Goal: Task Accomplishment & Management: Use online tool/utility

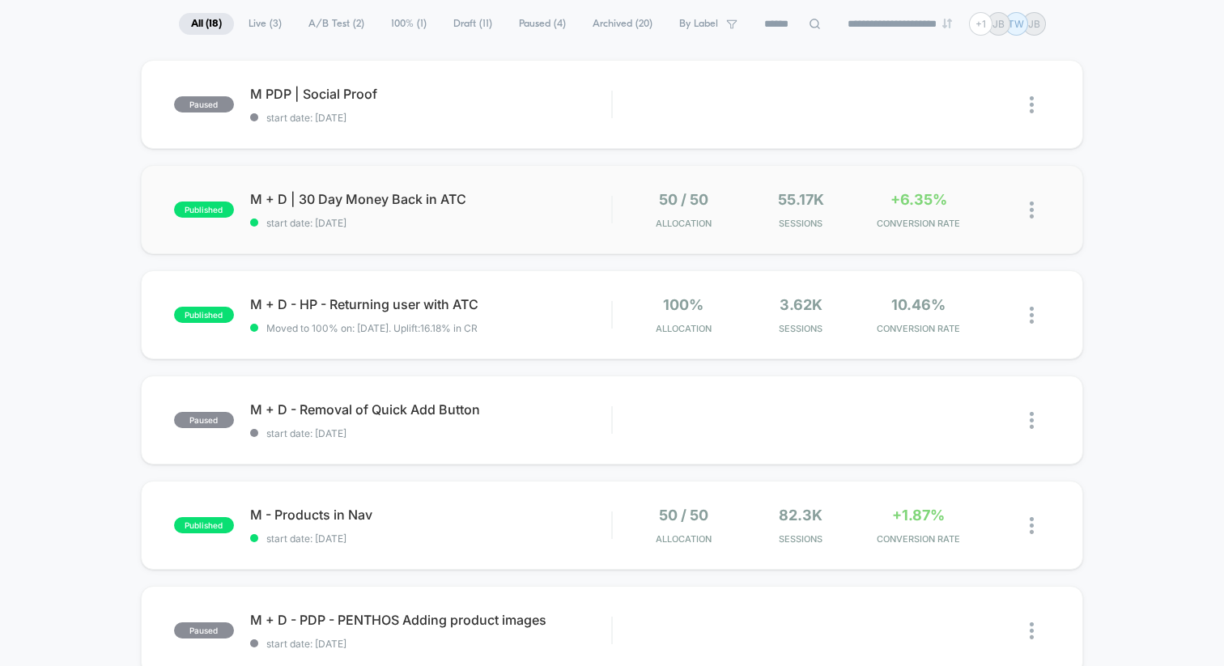
scroll to position [119, 0]
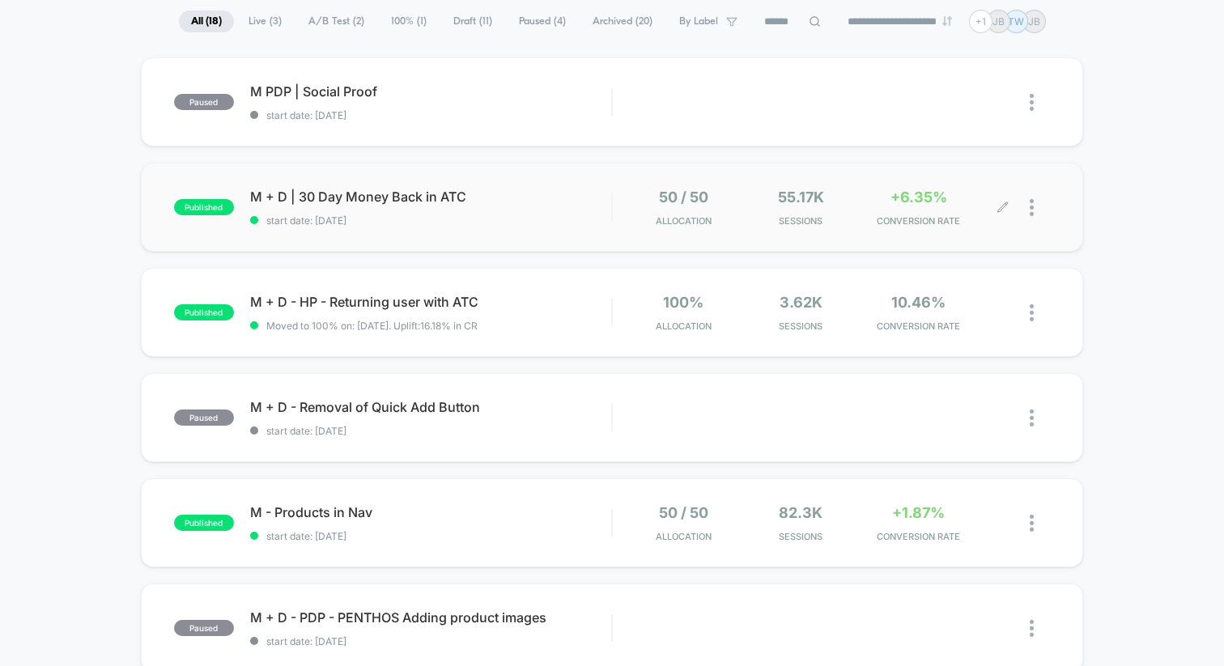
click at [810, 194] on span "55.17k" at bounding box center [801, 197] width 46 height 17
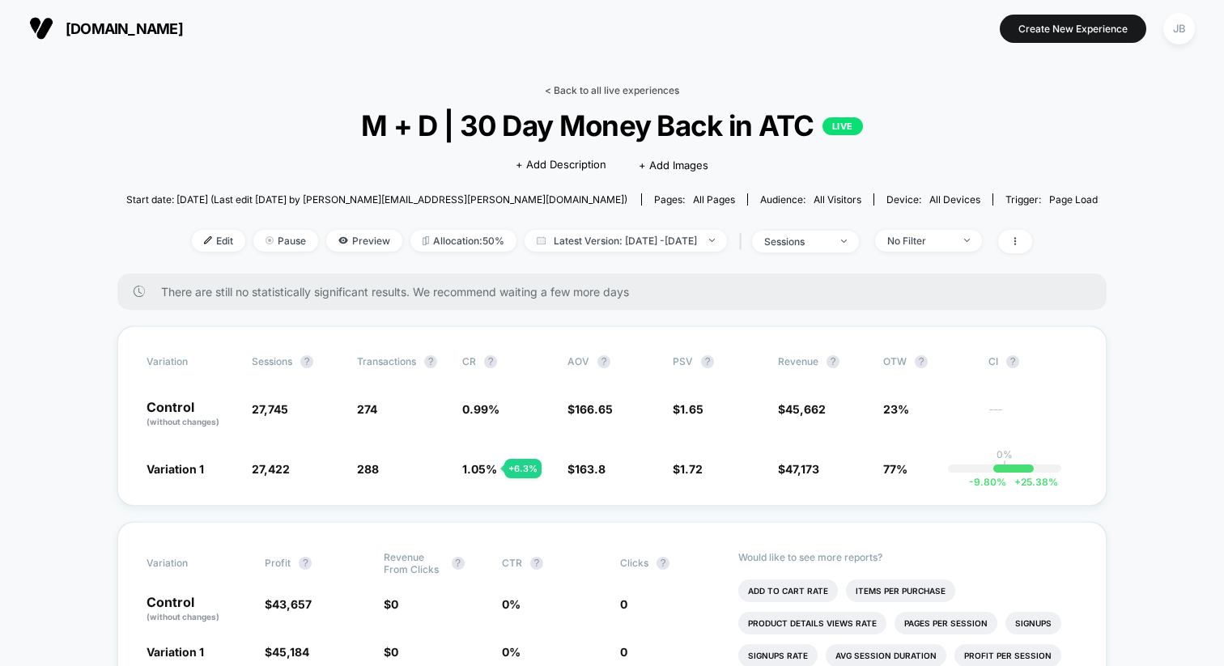
click at [606, 90] on link "< Back to all live experiences" at bounding box center [612, 90] width 134 height 12
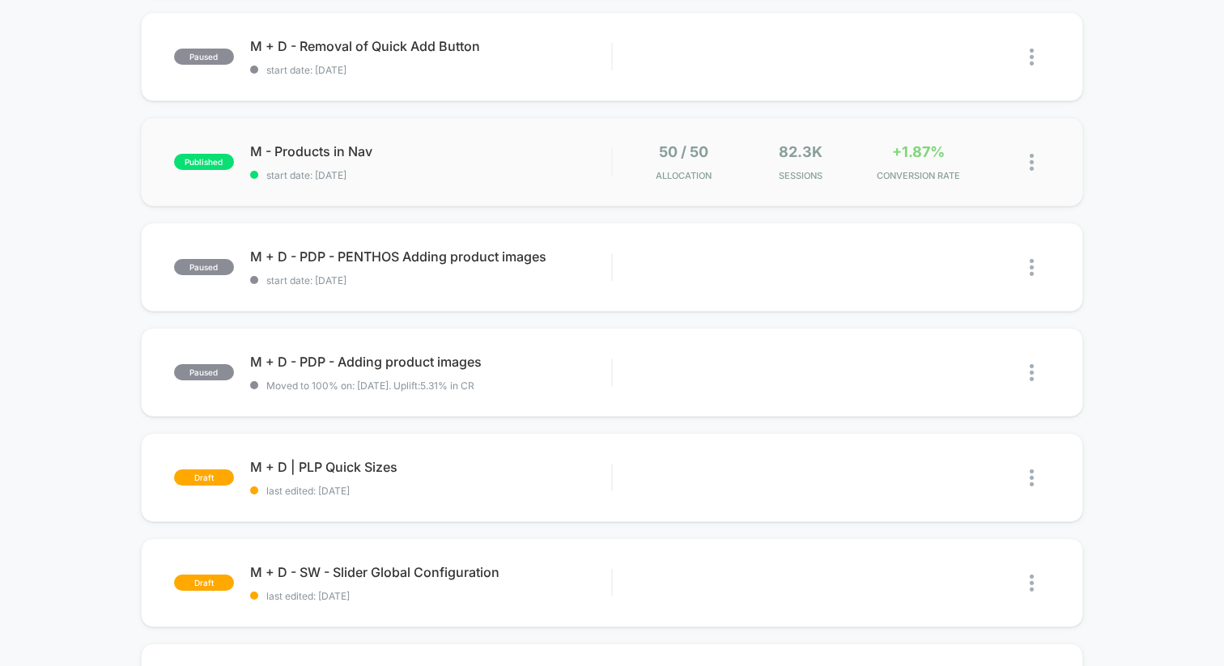
scroll to position [481, 0]
click at [580, 159] on div "M - Products in Nav Click to edit experience details Click to edit experience d…" at bounding box center [430, 161] width 361 height 38
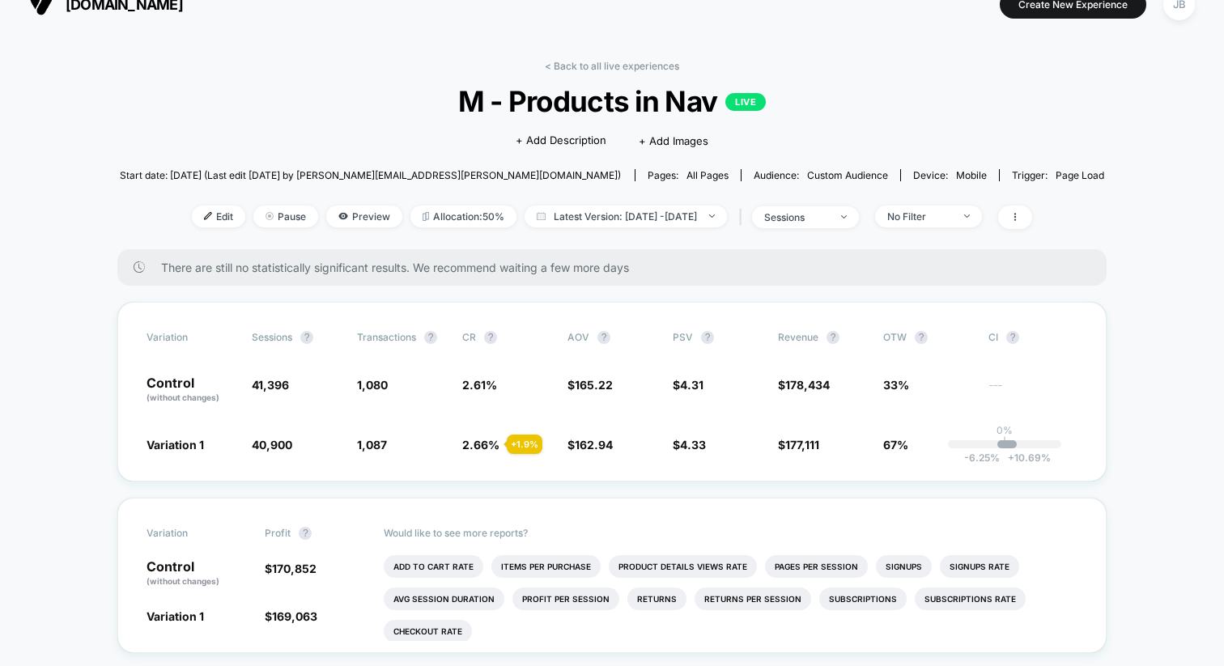
scroll to position [29, 0]
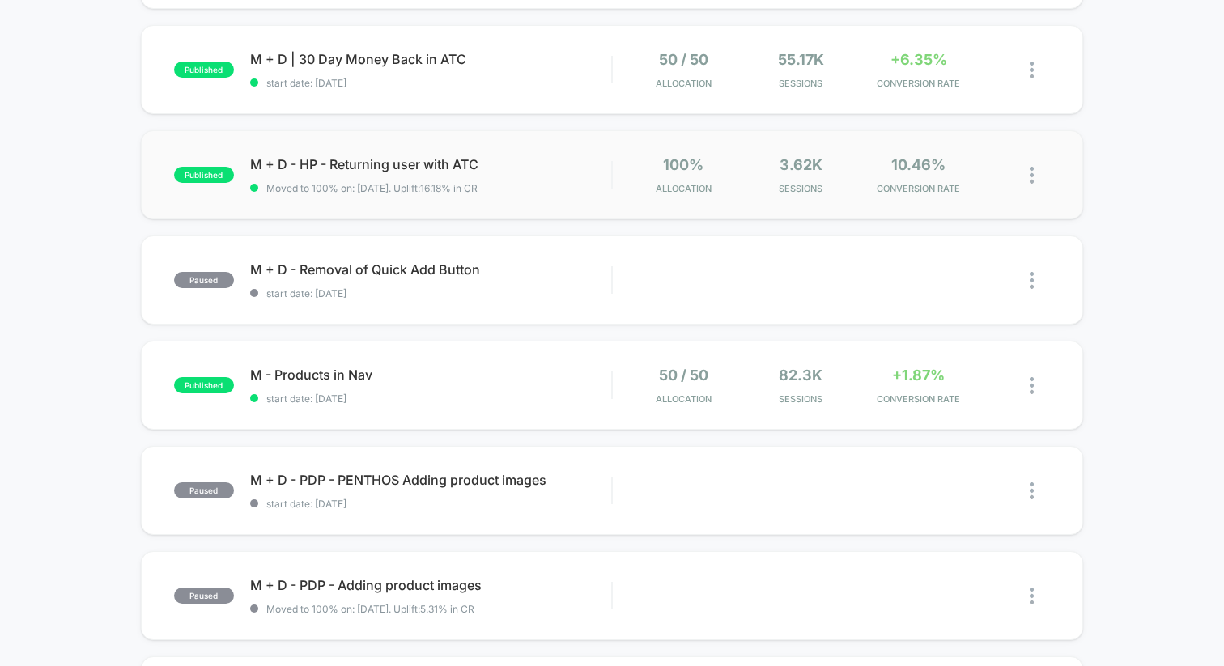
scroll to position [267, 0]
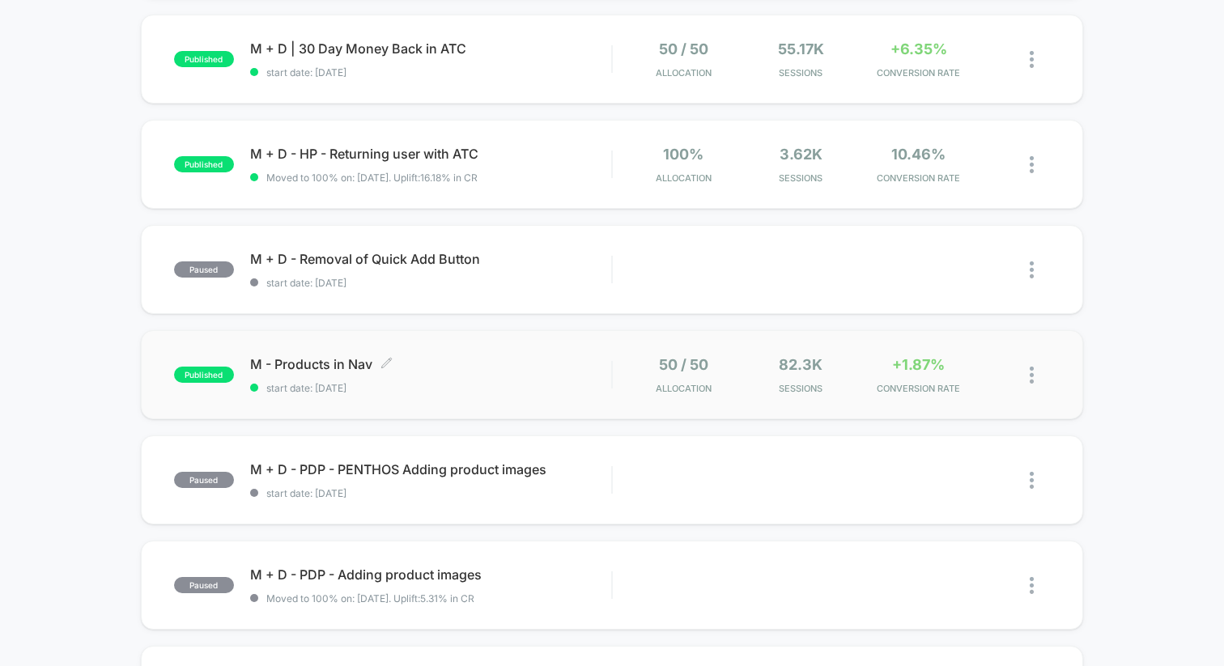
click at [559, 384] on span "start date: [DATE]" at bounding box center [430, 388] width 361 height 12
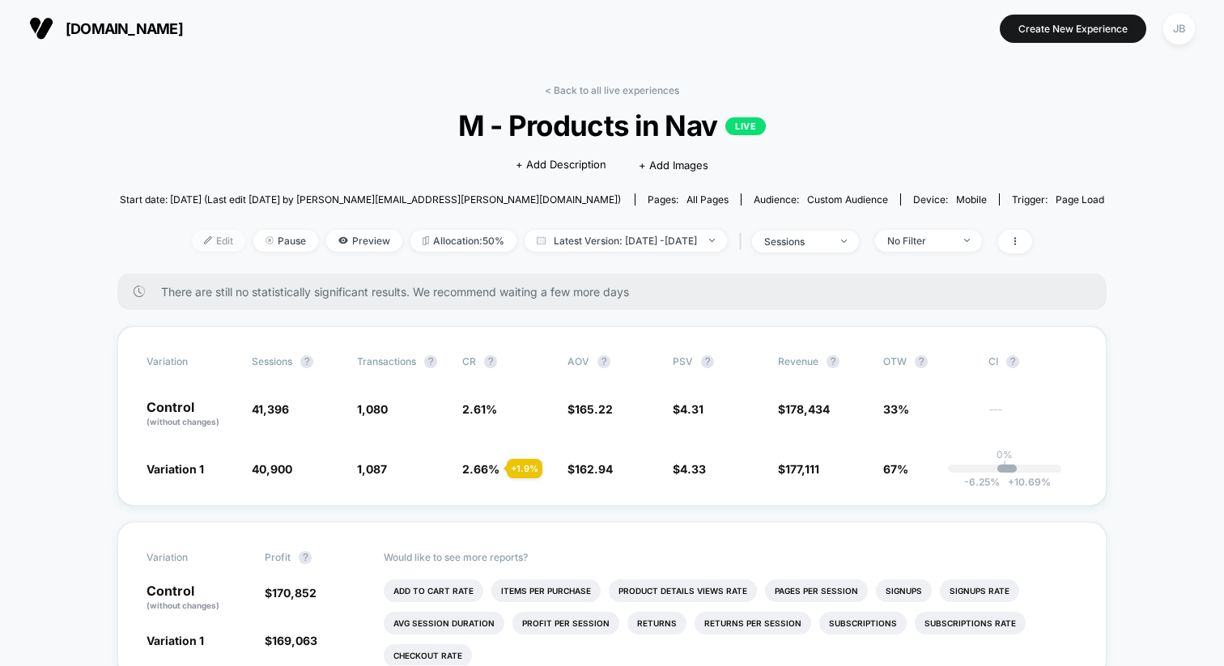
click at [197, 237] on span "Edit" at bounding box center [218, 241] width 53 height 22
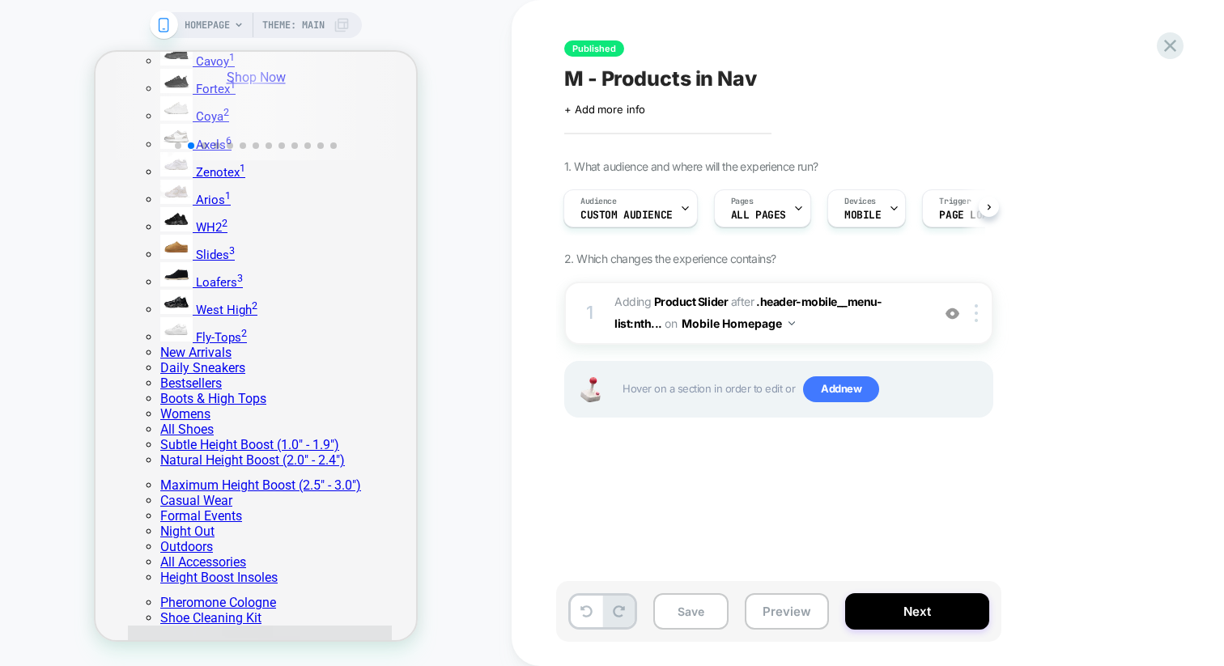
scroll to position [481, 0]
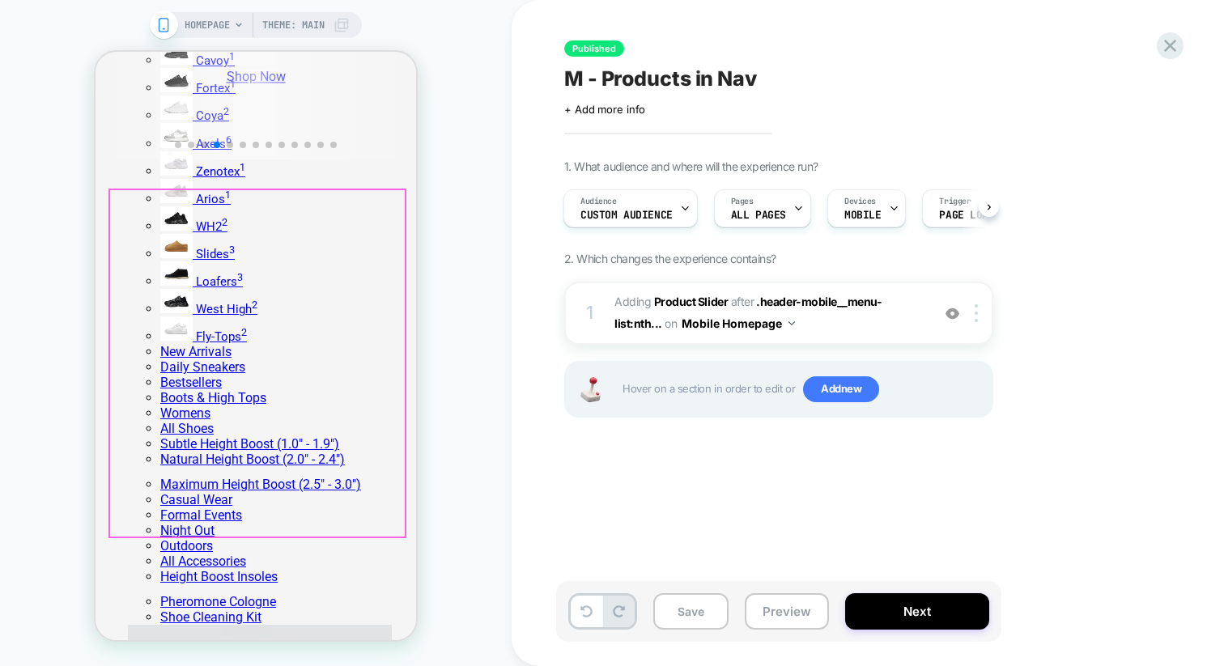
scroll to position [0, 145]
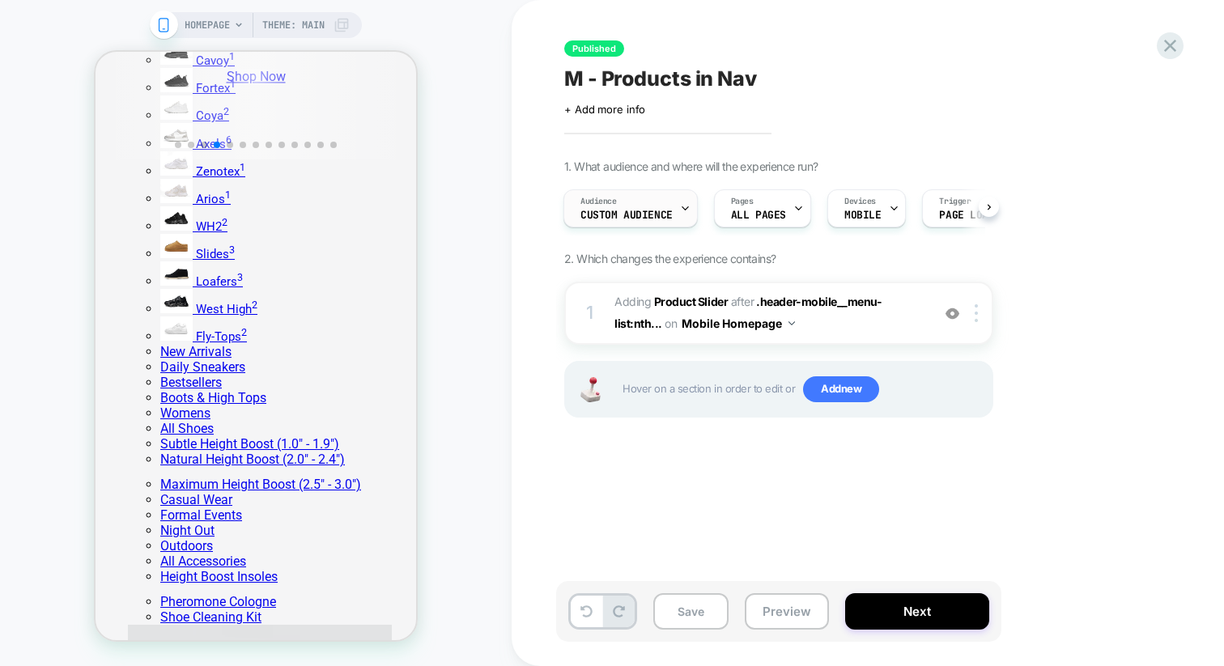
click at [687, 207] on icon at bounding box center [685, 208] width 11 height 11
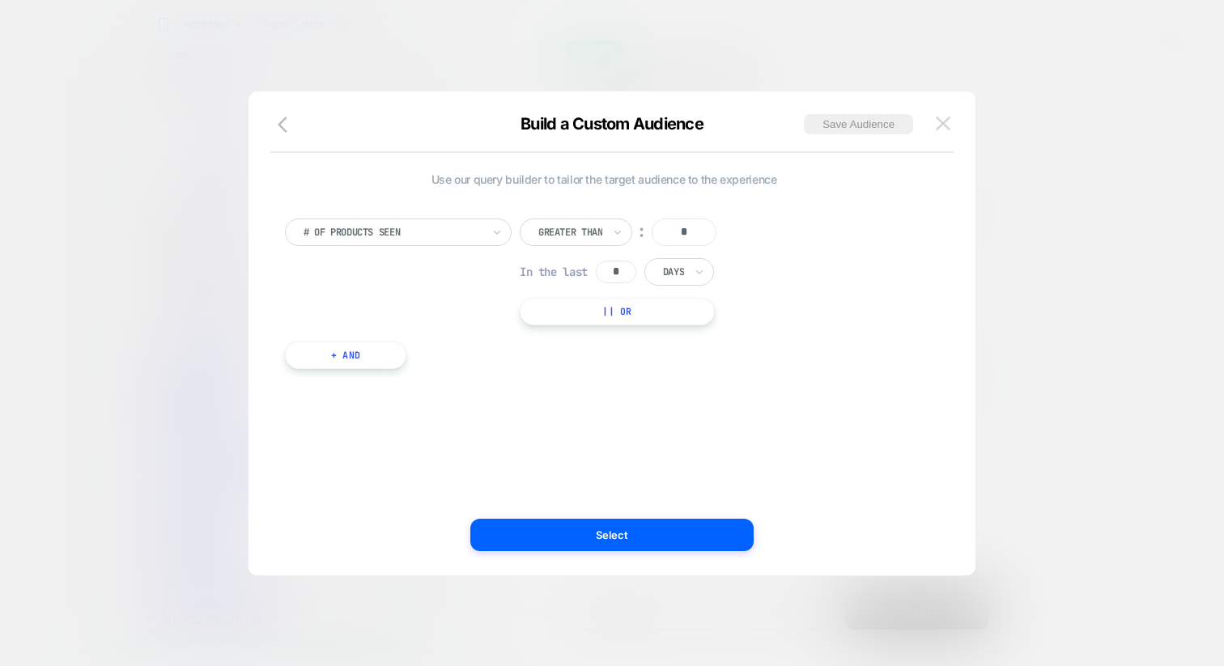
click at [944, 128] on img at bounding box center [943, 124] width 15 height 14
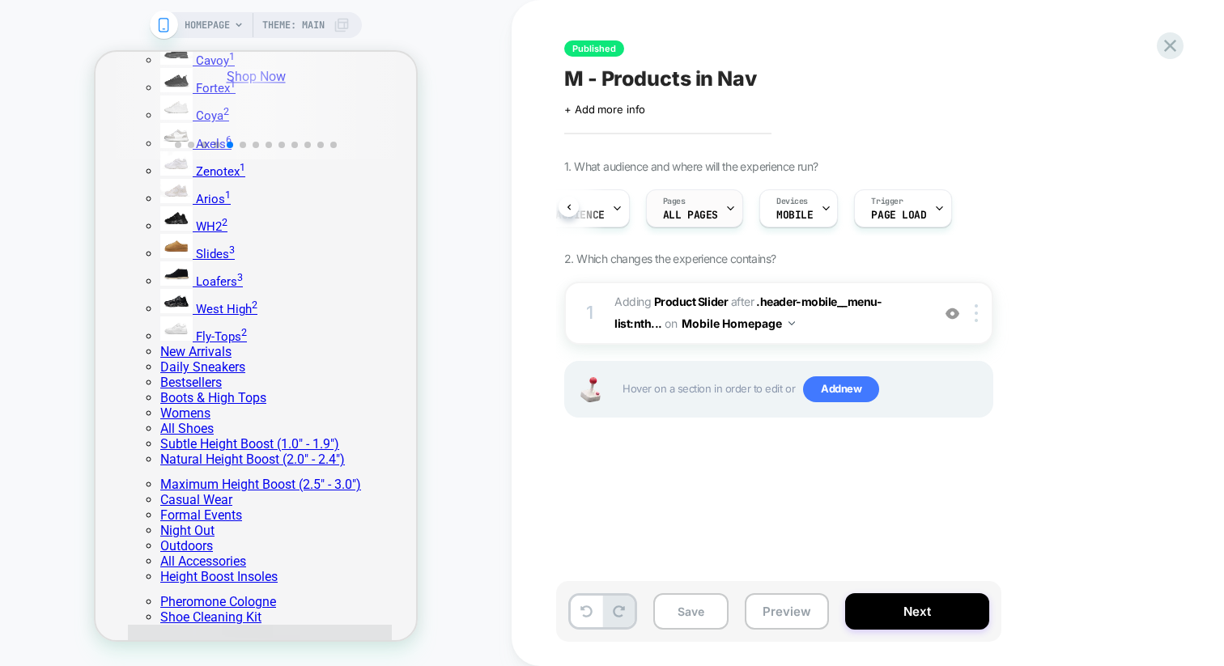
scroll to position [0, 86]
click at [1168, 32] on div at bounding box center [1170, 45] width 33 height 33
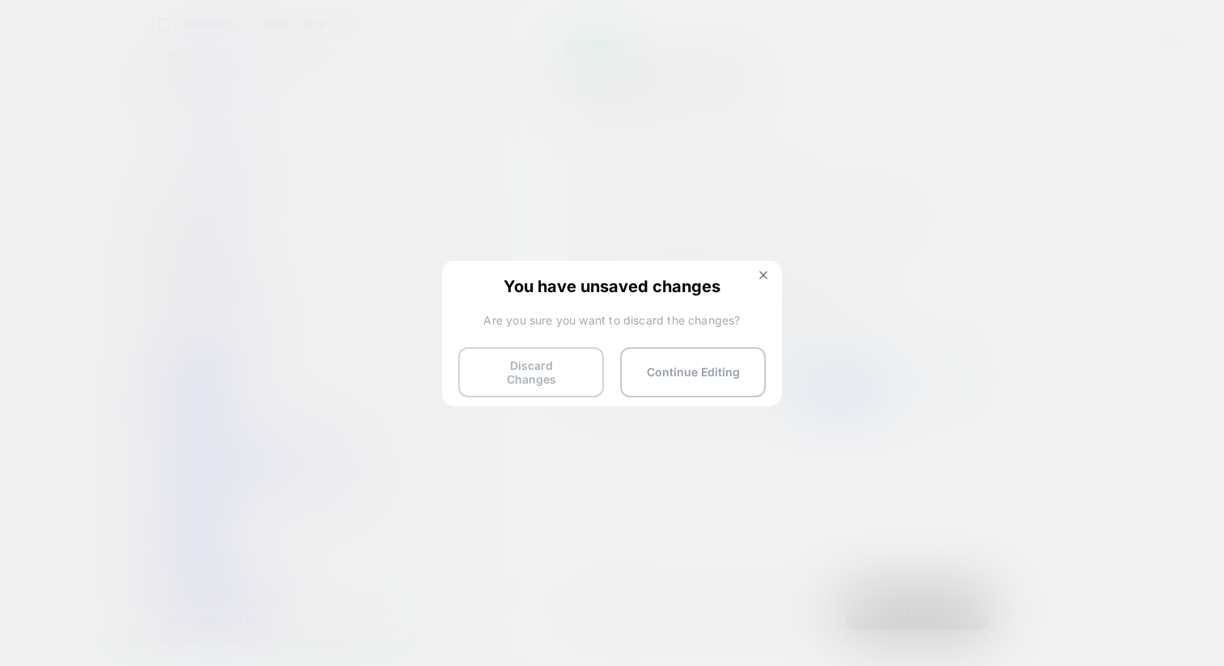
click at [539, 367] on button "Discard Changes" at bounding box center [531, 372] width 146 height 50
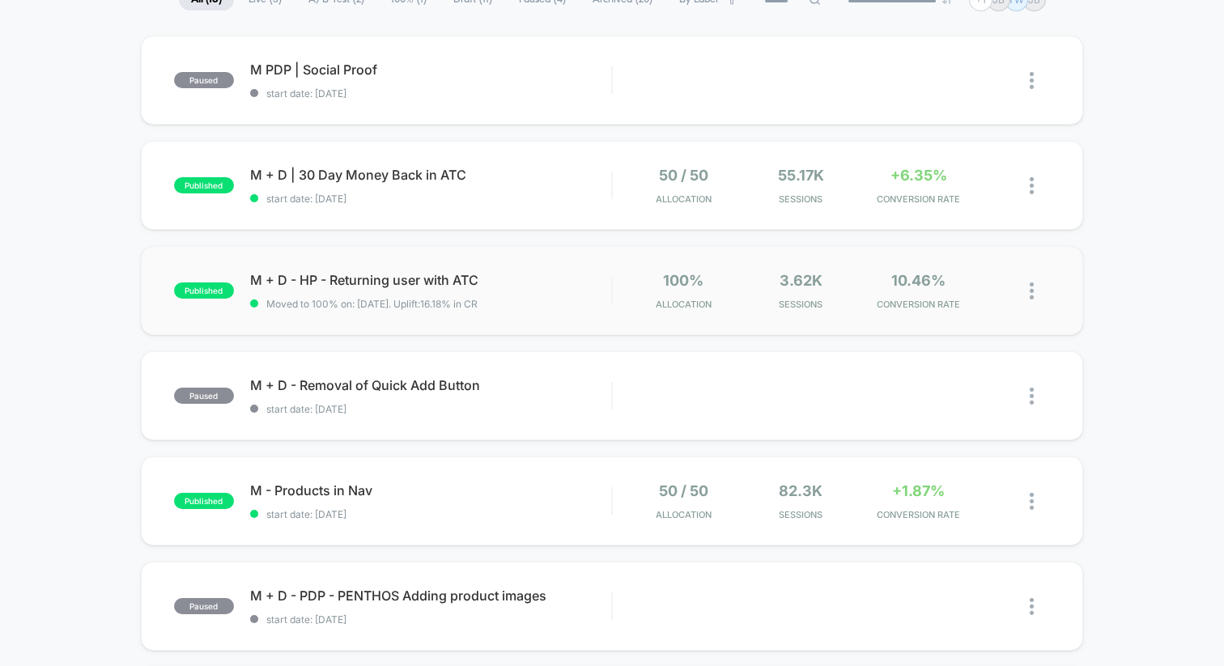
scroll to position [147, 0]
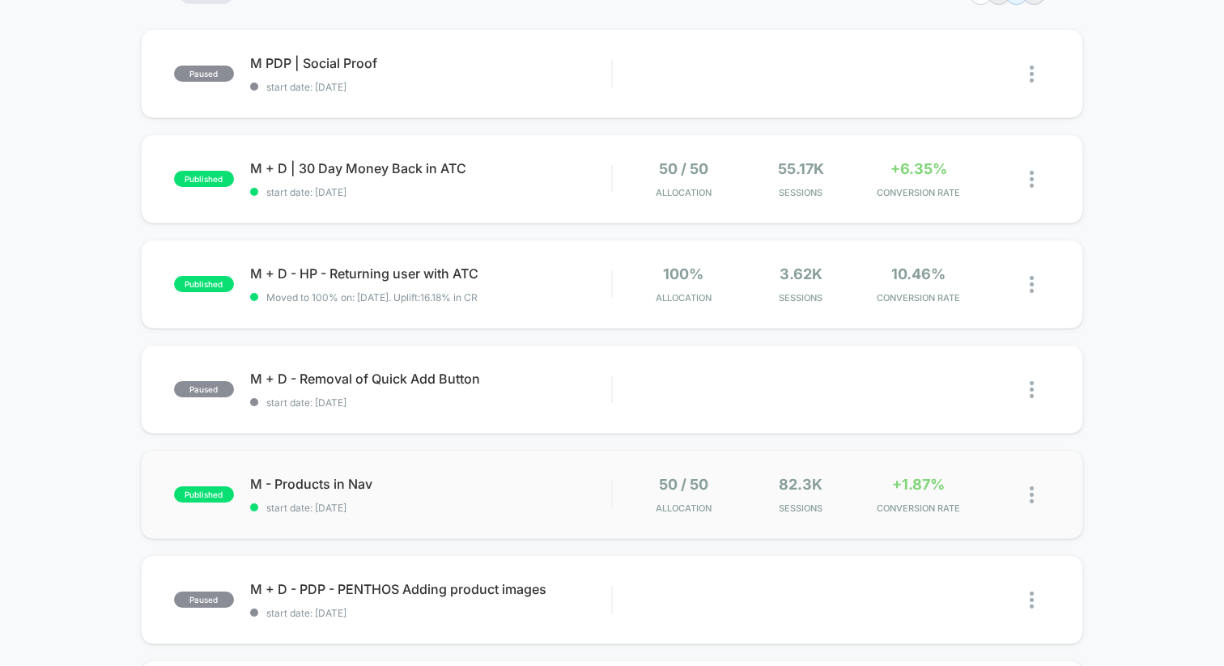
click at [1034, 499] on div at bounding box center [1040, 495] width 20 height 38
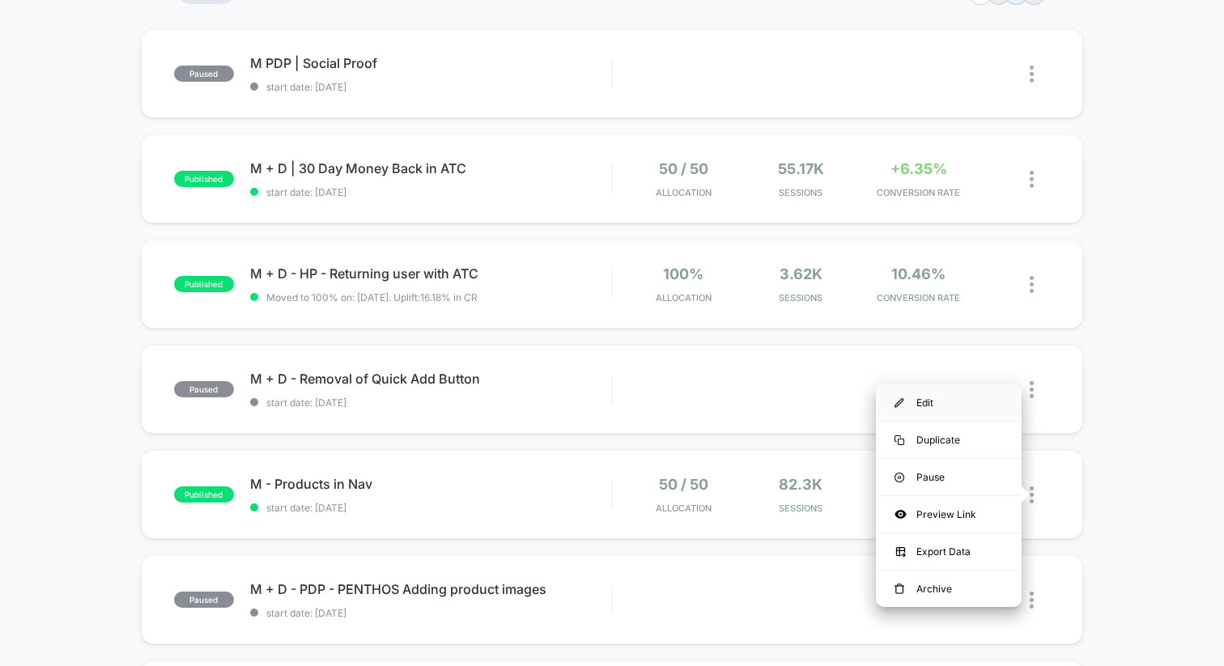
click at [955, 409] on div "Edit" at bounding box center [949, 403] width 146 height 36
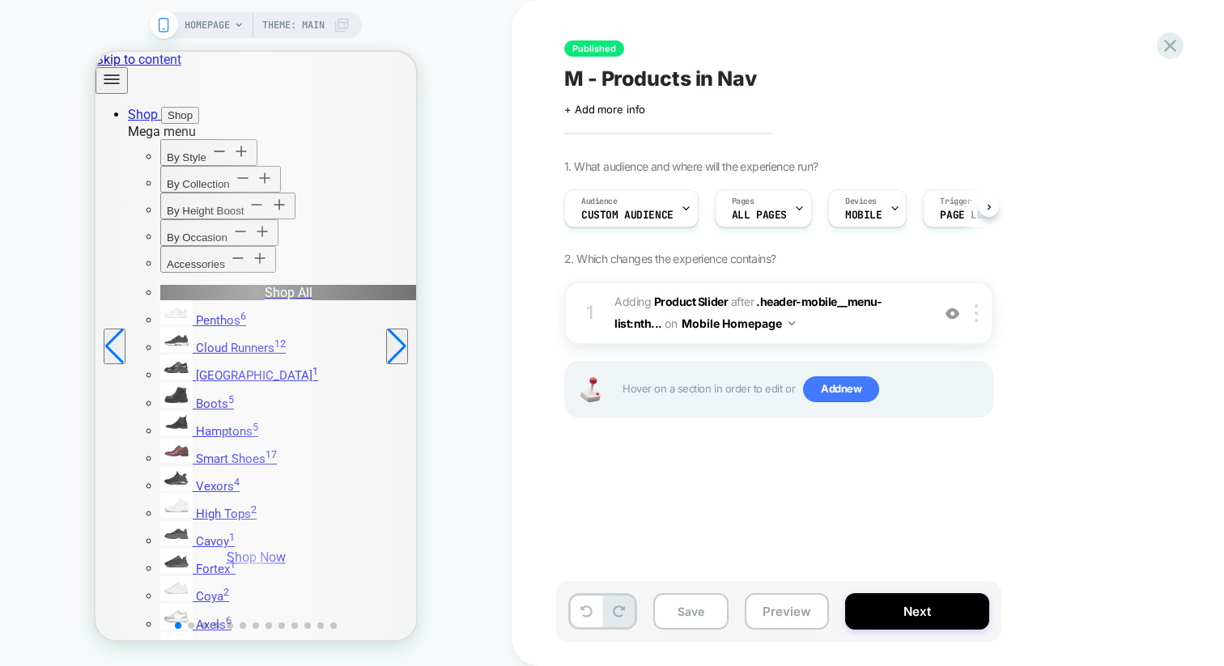
scroll to position [0, 1]
click at [878, 611] on button "Next" at bounding box center [917, 611] width 144 height 36
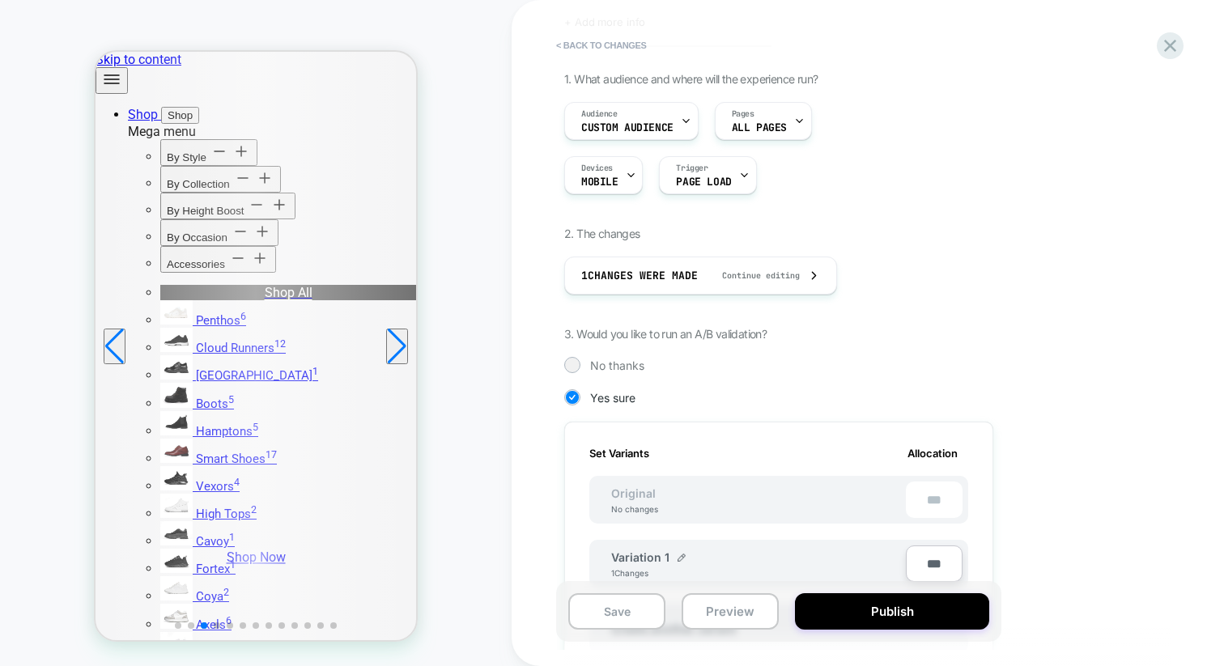
scroll to position [91, 0]
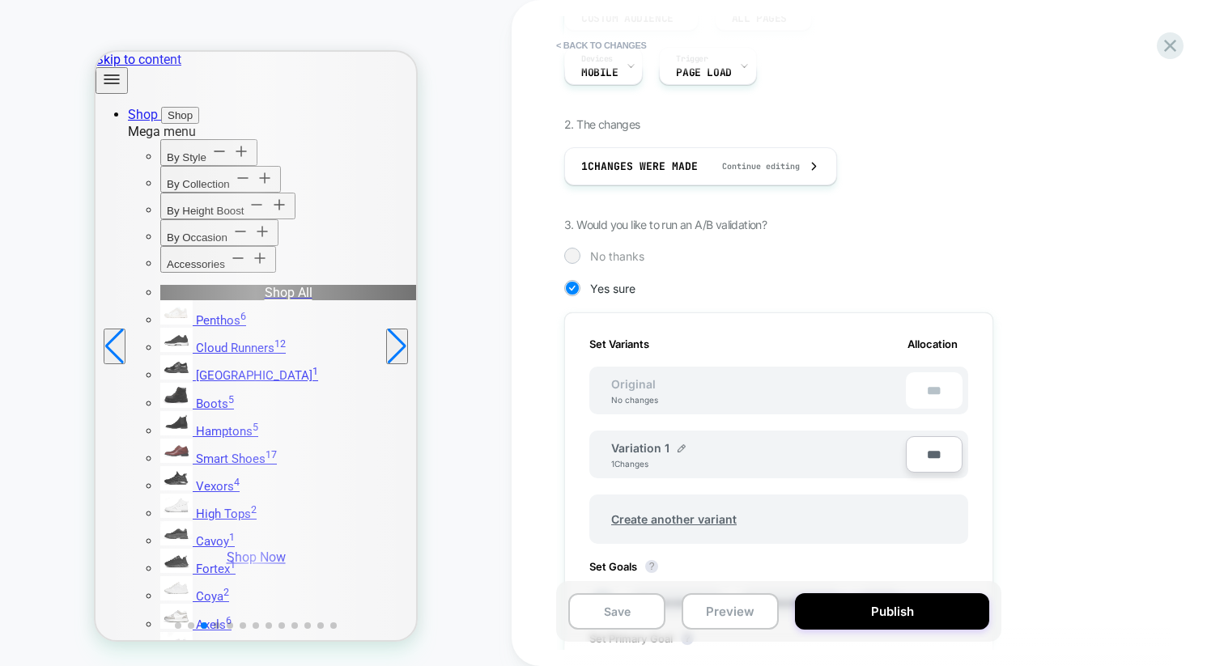
click at [574, 257] on div at bounding box center [572, 255] width 12 height 12
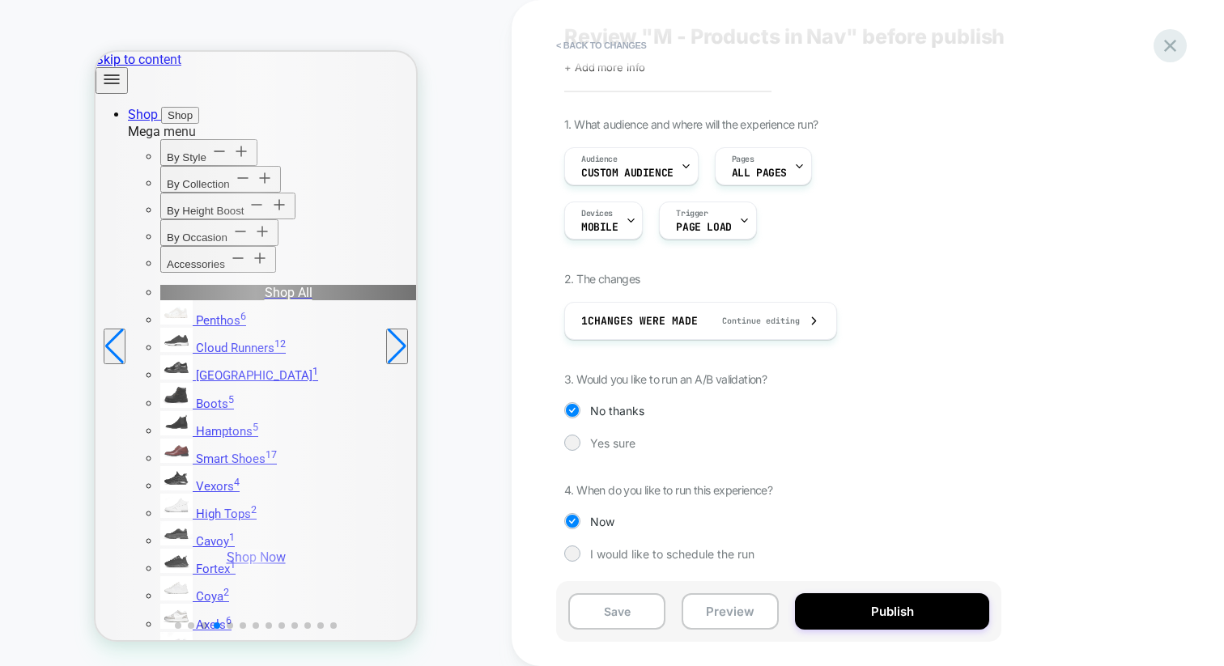
click at [1164, 46] on icon at bounding box center [1170, 46] width 22 height 22
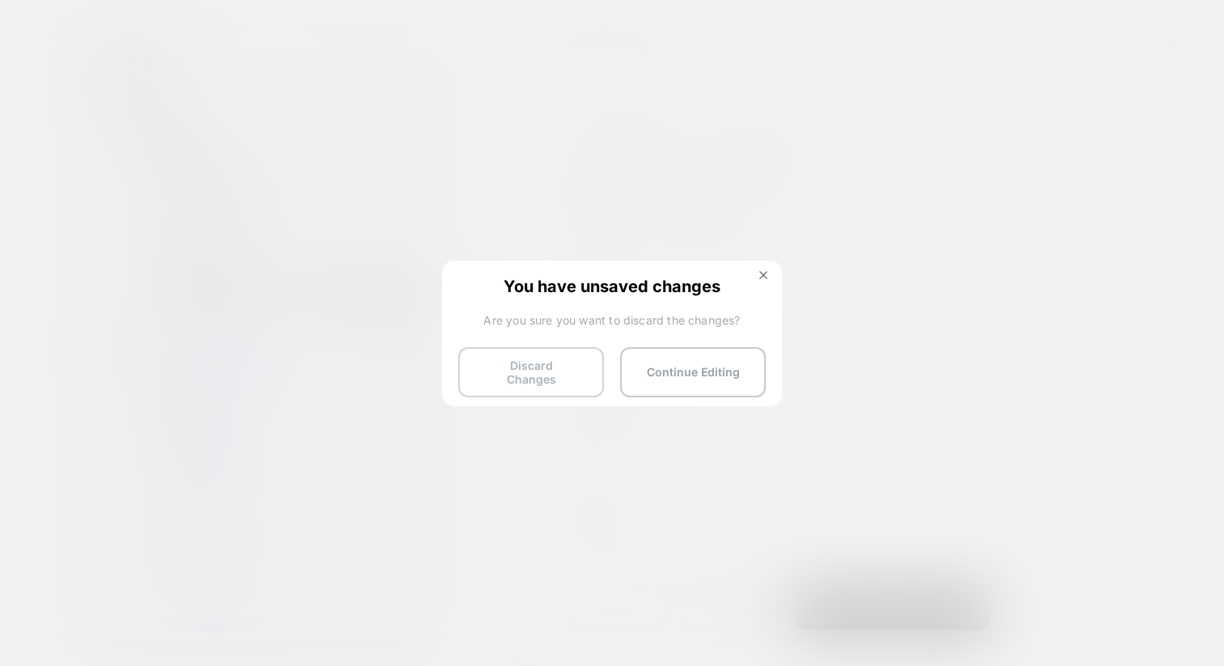
click at [550, 385] on button "Discard Changes" at bounding box center [531, 372] width 146 height 50
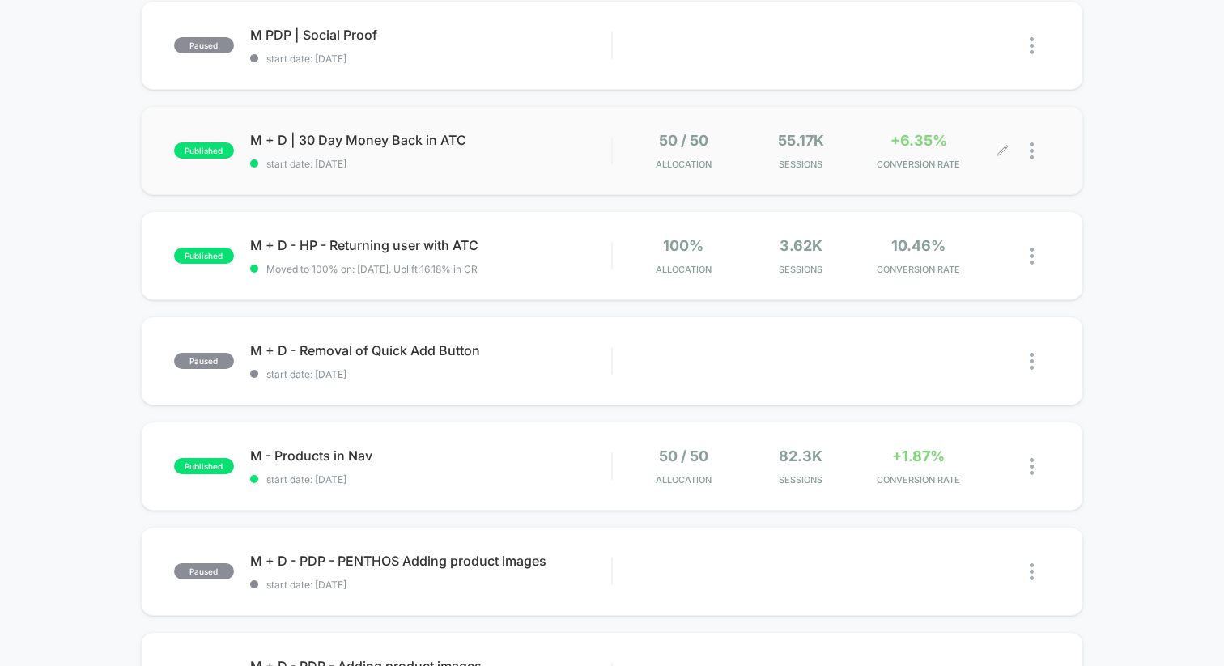
scroll to position [185, 0]
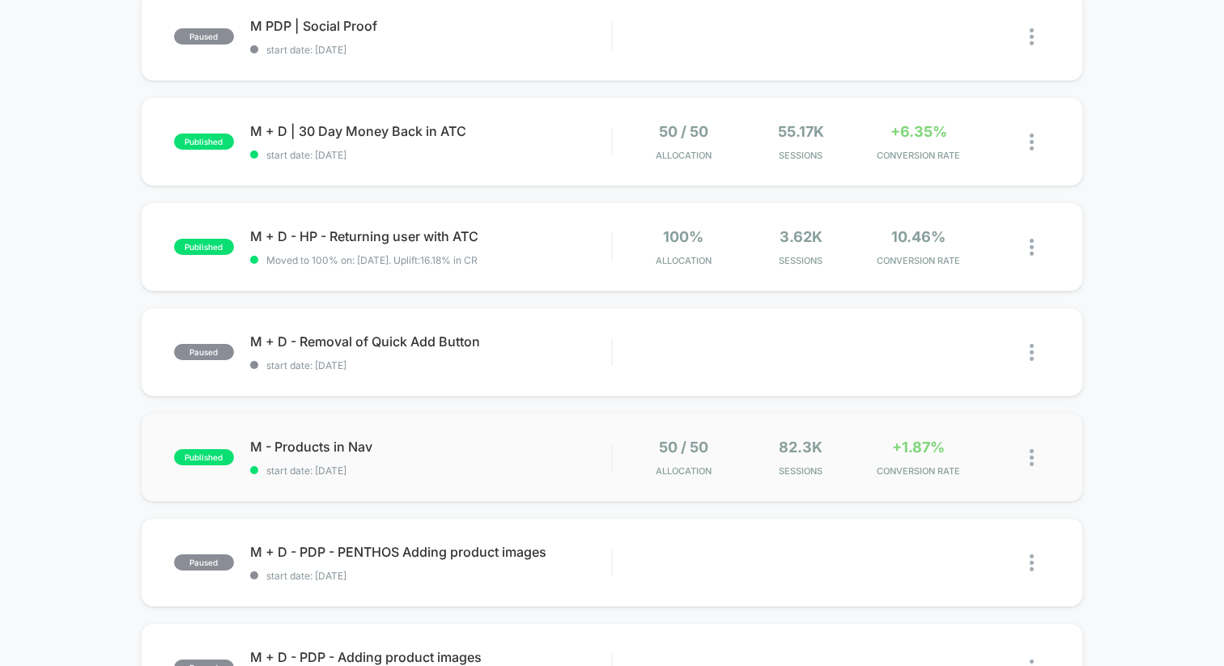
click at [1033, 455] on img at bounding box center [1032, 457] width 4 height 17
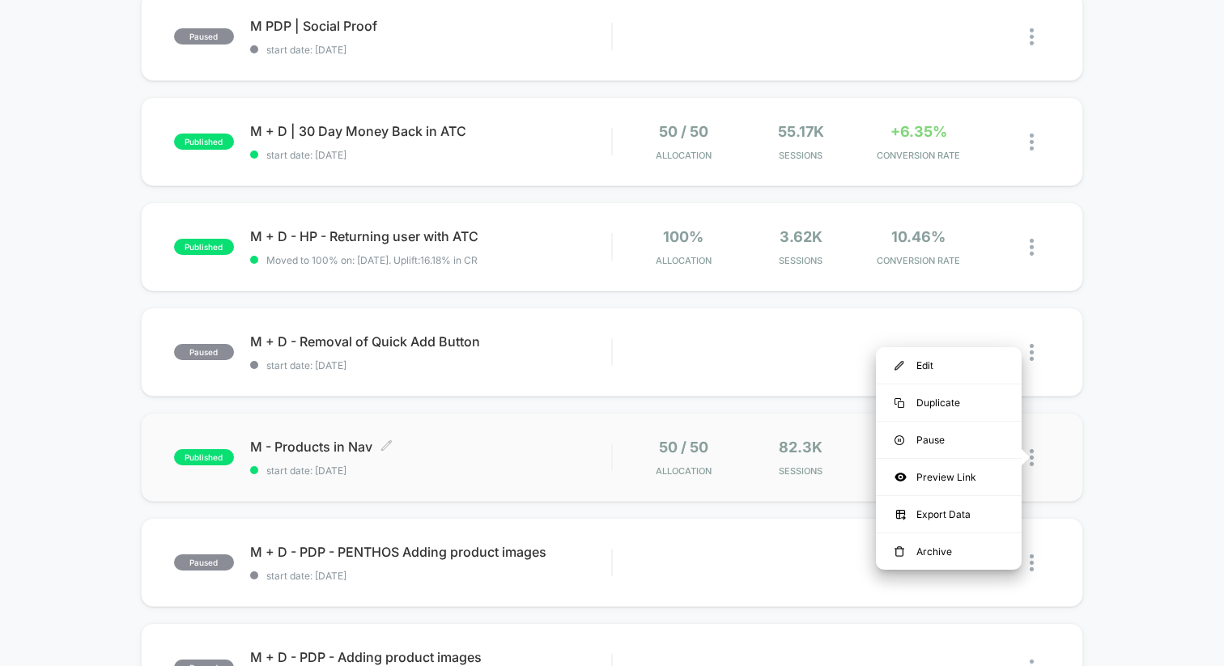
click at [544, 453] on span "M - Products in Nav Click to edit experience details" at bounding box center [430, 447] width 361 height 16
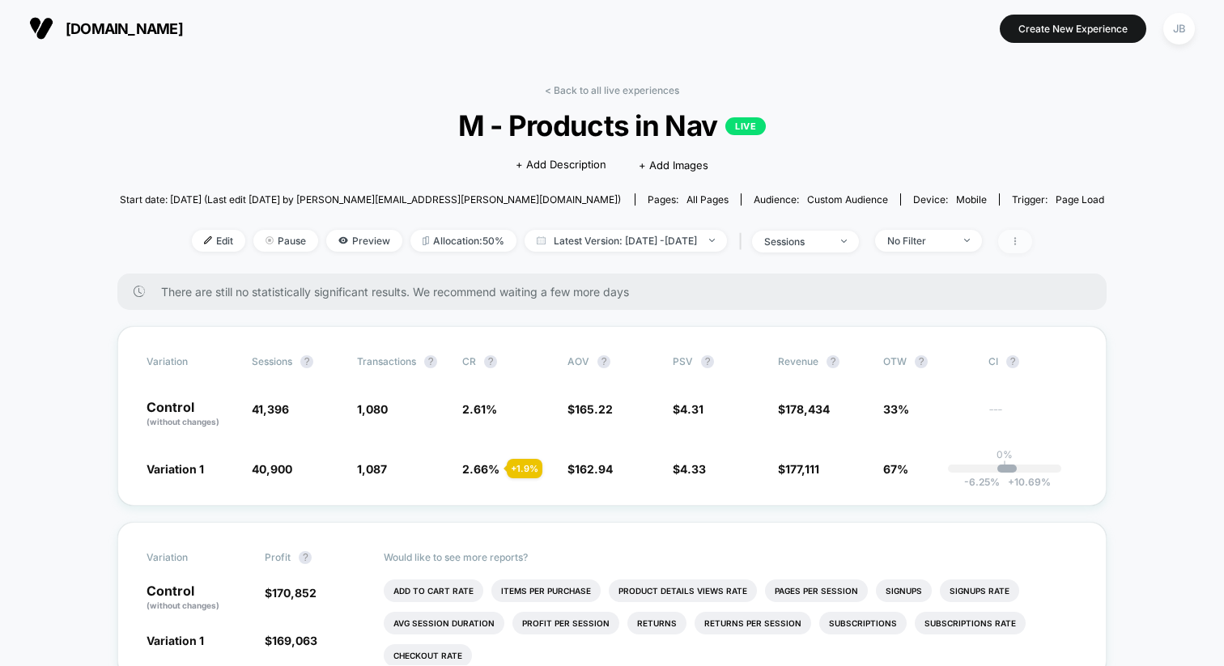
click at [1032, 232] on span at bounding box center [1015, 241] width 34 height 23
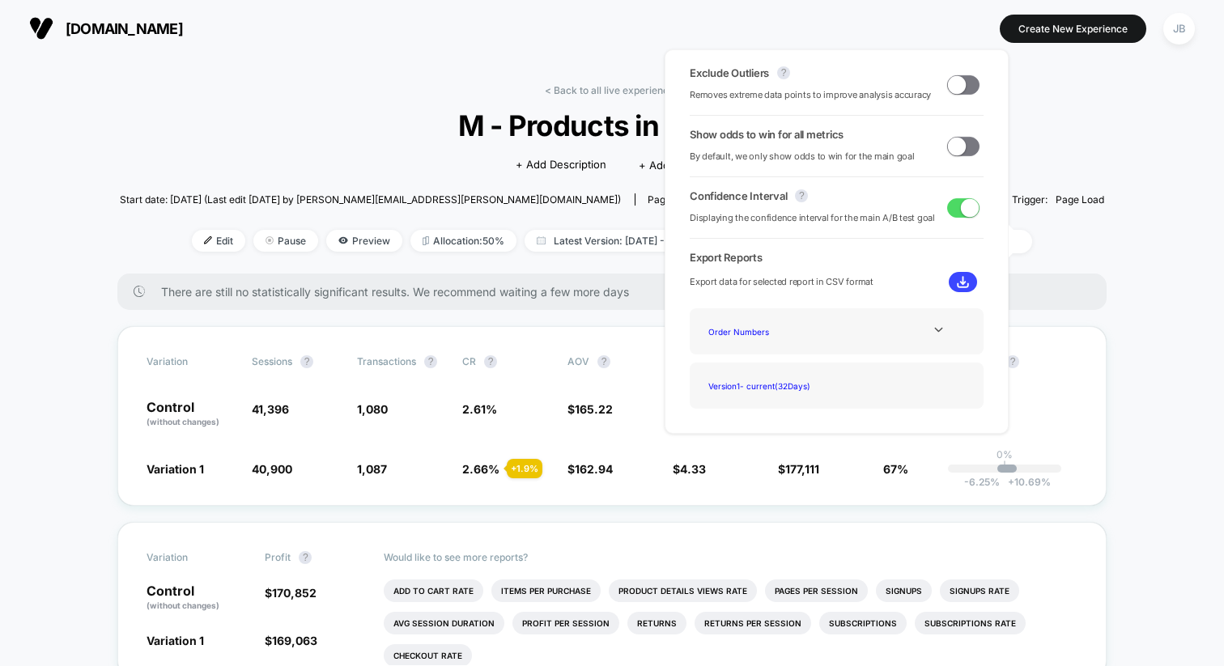
click at [955, 149] on span at bounding box center [957, 146] width 18 height 18
click at [961, 149] on span at bounding box center [970, 146] width 18 height 18
click at [1040, 121] on div "< Back to all live experiences M - Products in Nav LIVE Click to edit experienc…" at bounding box center [612, 178] width 985 height 189
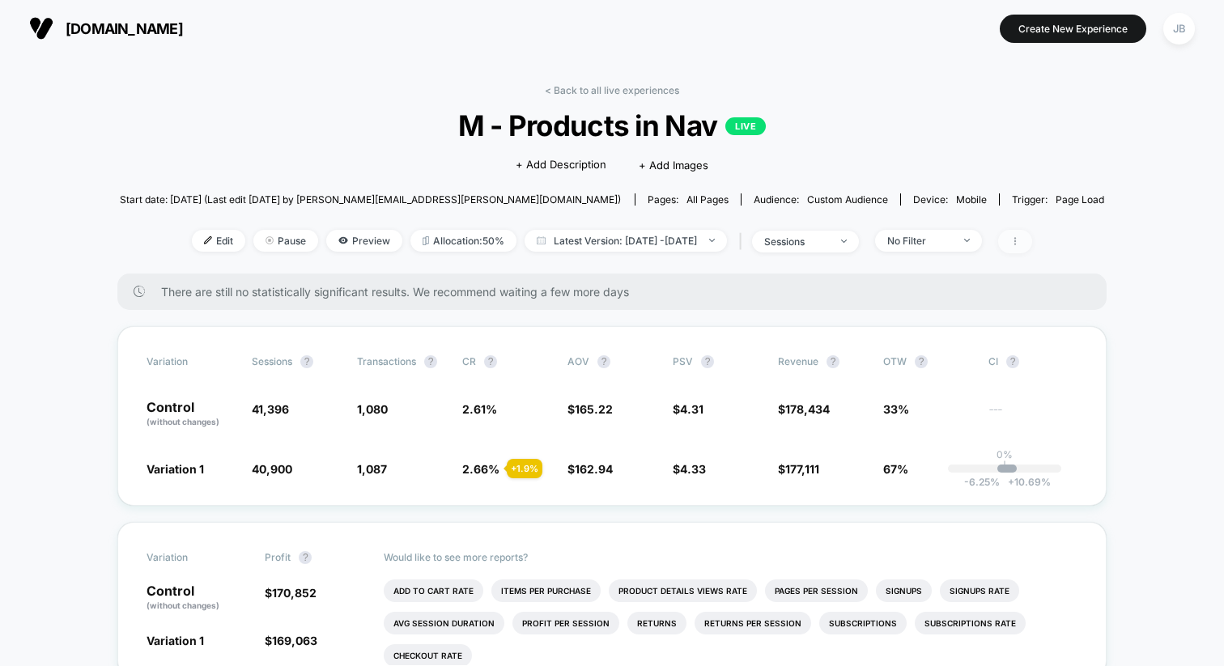
click at [1020, 239] on icon at bounding box center [1015, 241] width 10 height 10
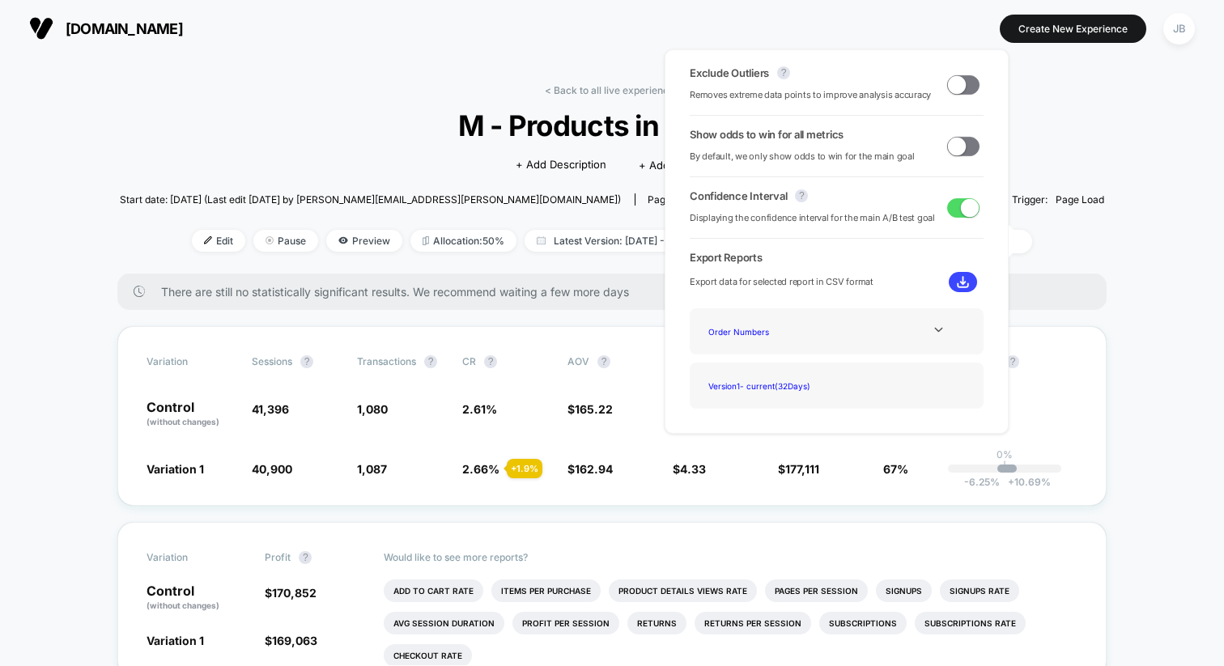
click at [954, 84] on span at bounding box center [957, 84] width 18 height 18
click at [961, 87] on span at bounding box center [970, 84] width 18 height 18
click at [958, 87] on span at bounding box center [957, 84] width 18 height 18
click at [961, 87] on span at bounding box center [970, 84] width 18 height 18
click at [958, 86] on span at bounding box center [957, 84] width 18 height 18
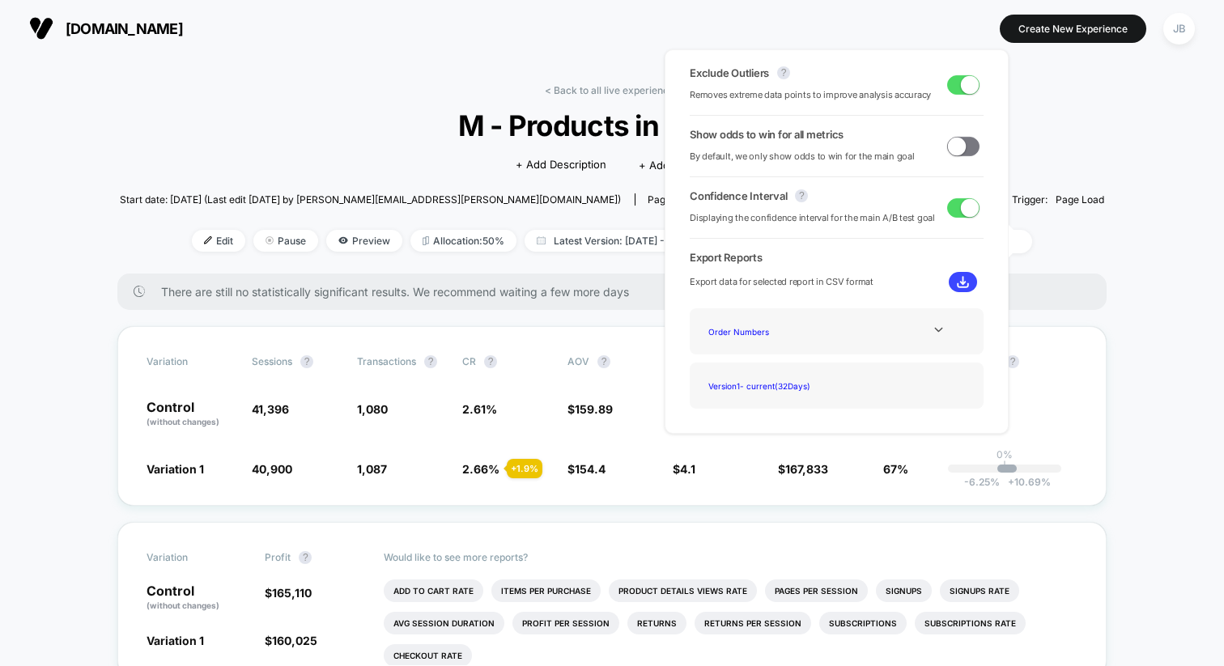
click at [961, 84] on span at bounding box center [970, 84] width 18 height 18
click at [1034, 97] on div "< Back to all live experiences M - Products in Nav LIVE Click to edit experienc…" at bounding box center [612, 178] width 985 height 189
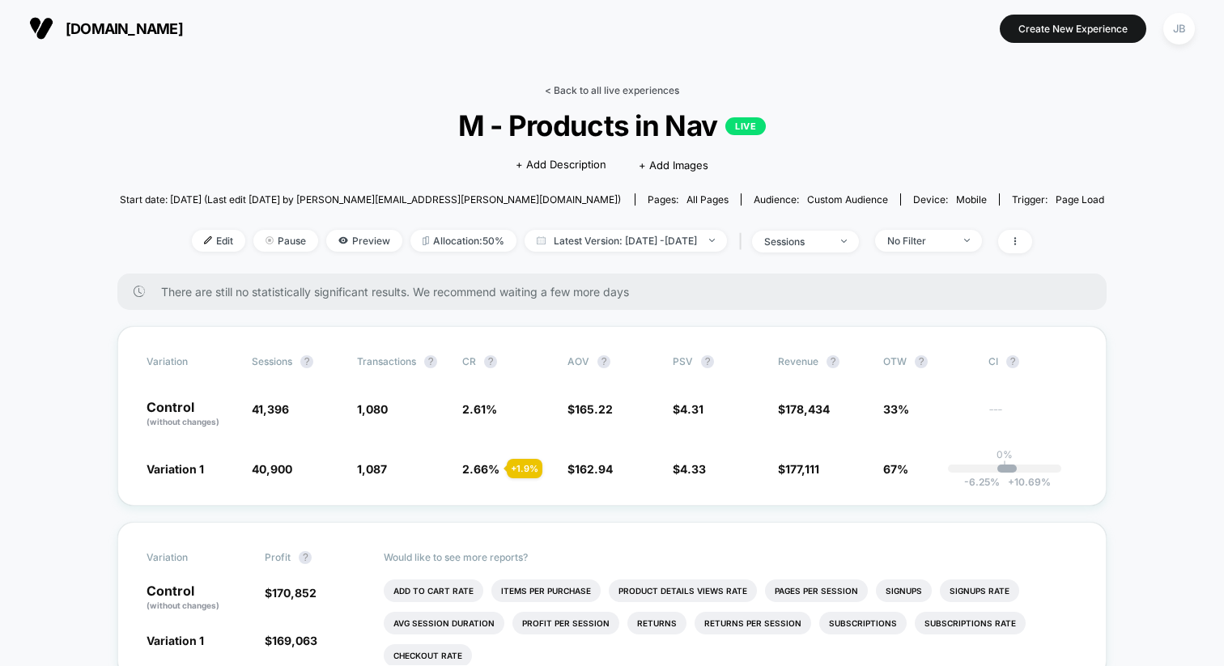
click at [592, 86] on link "< Back to all live experiences" at bounding box center [612, 90] width 134 height 12
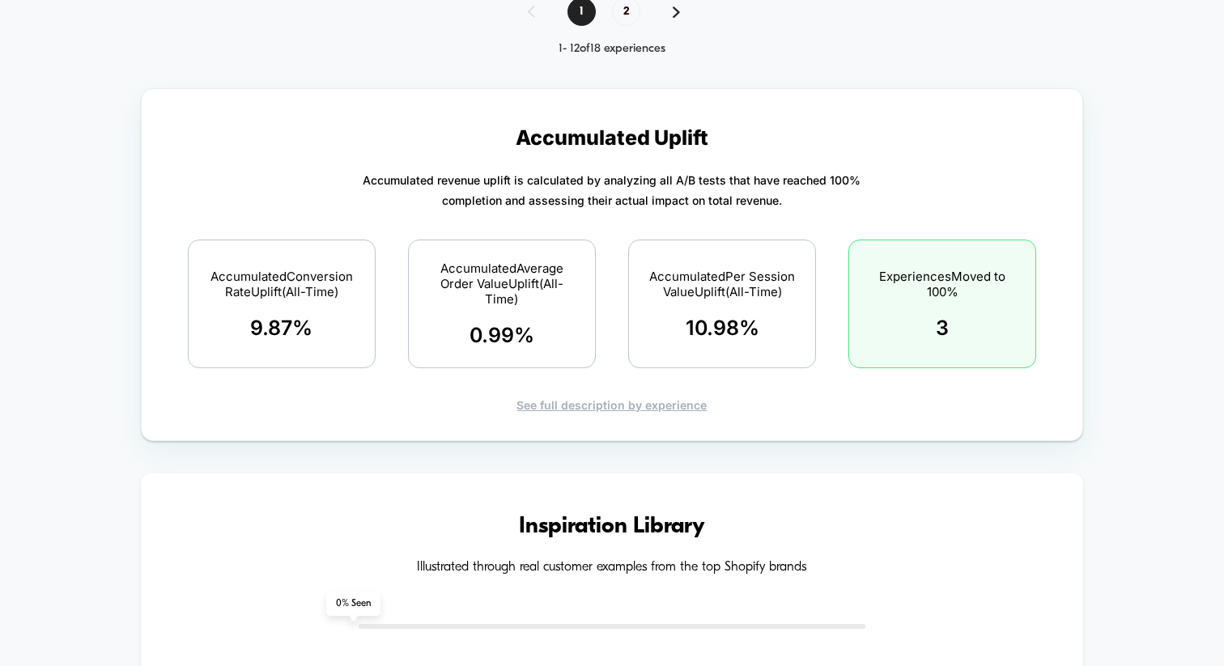
scroll to position [1541, 0]
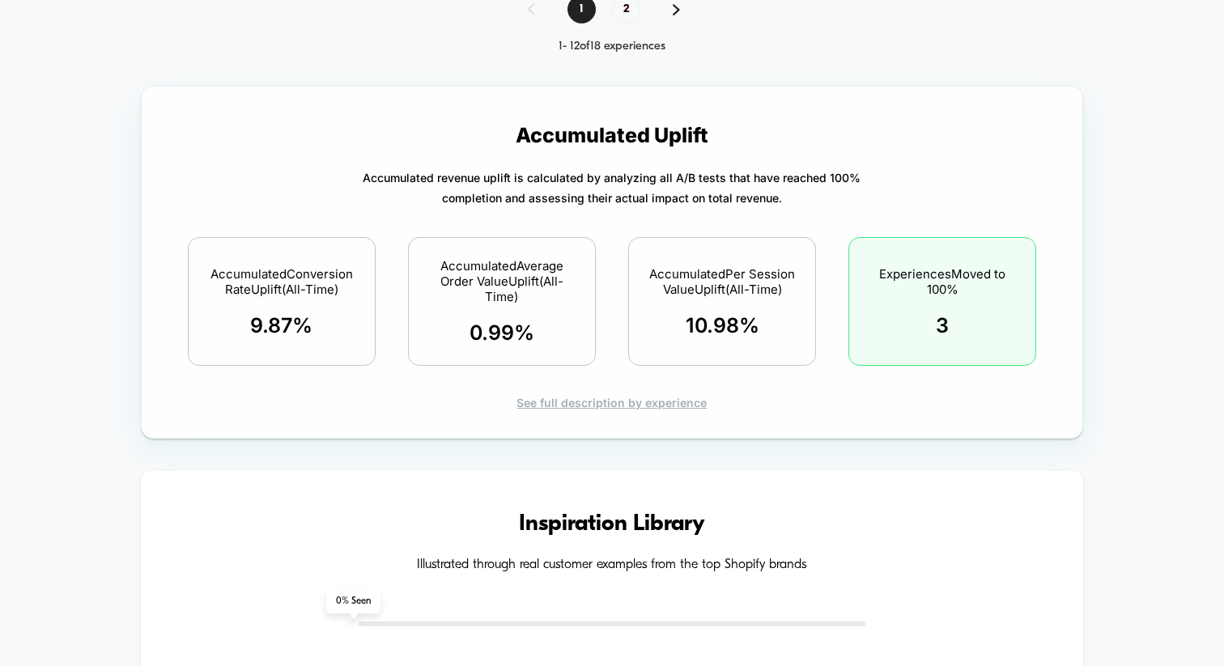
click at [601, 404] on div "See full description by experience" at bounding box center [612, 403] width 884 height 14
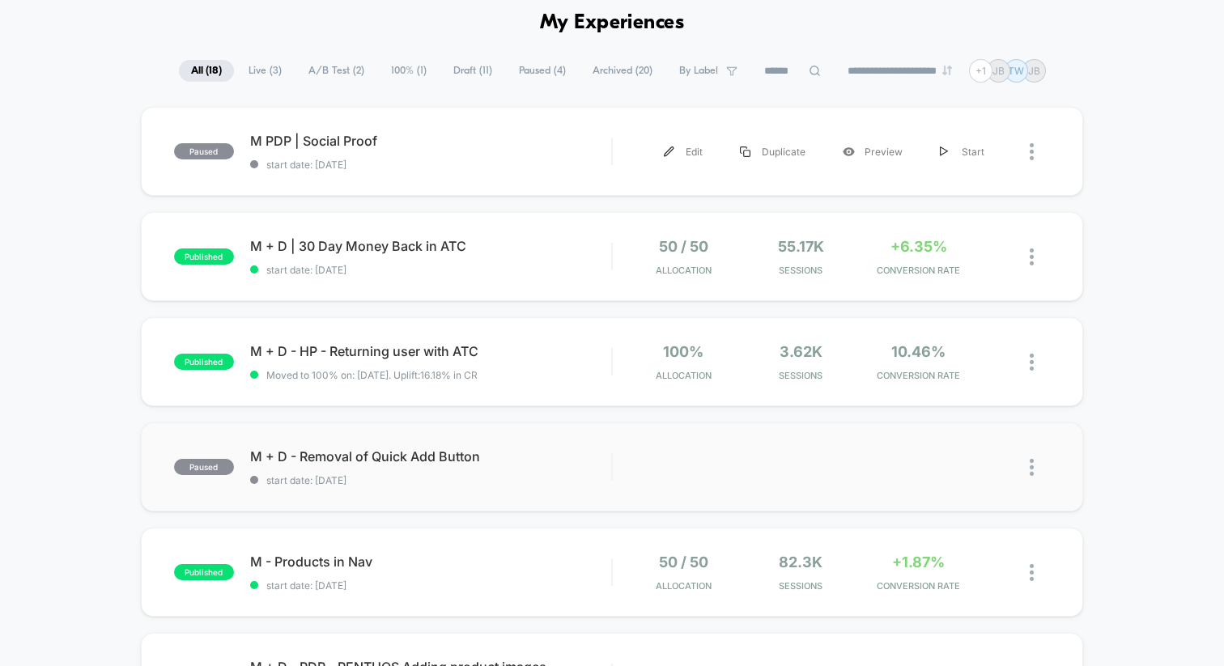
scroll to position [0, 0]
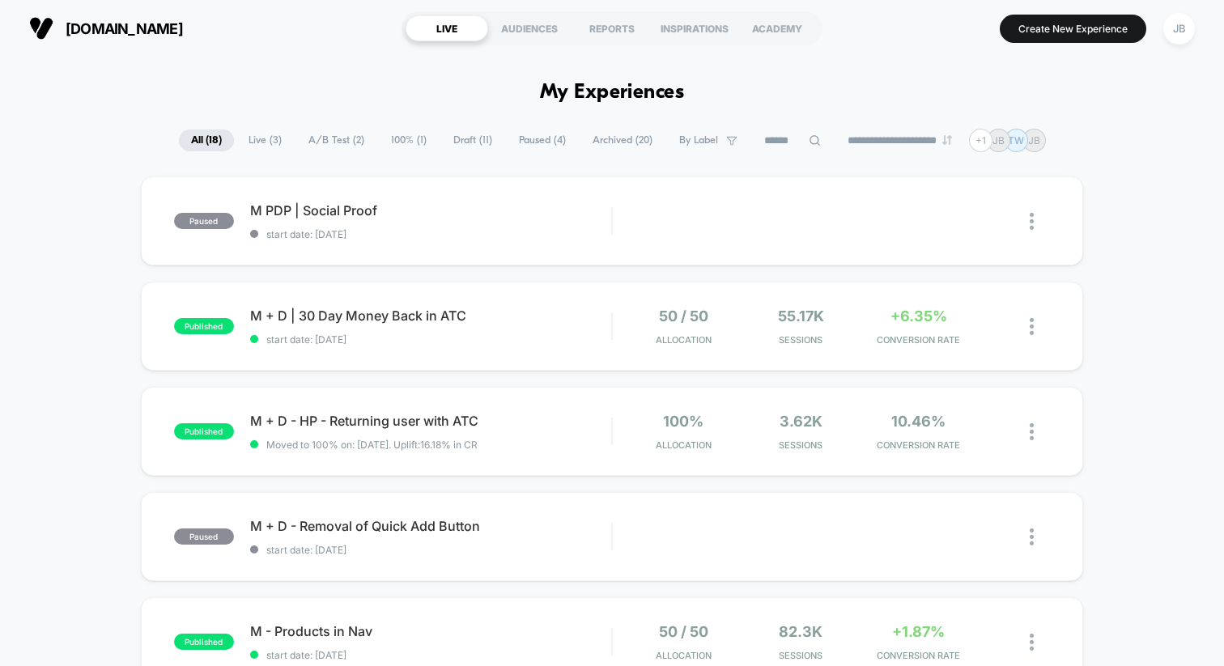
click at [383, 142] on span "100% ( 1 )" at bounding box center [409, 141] width 60 height 22
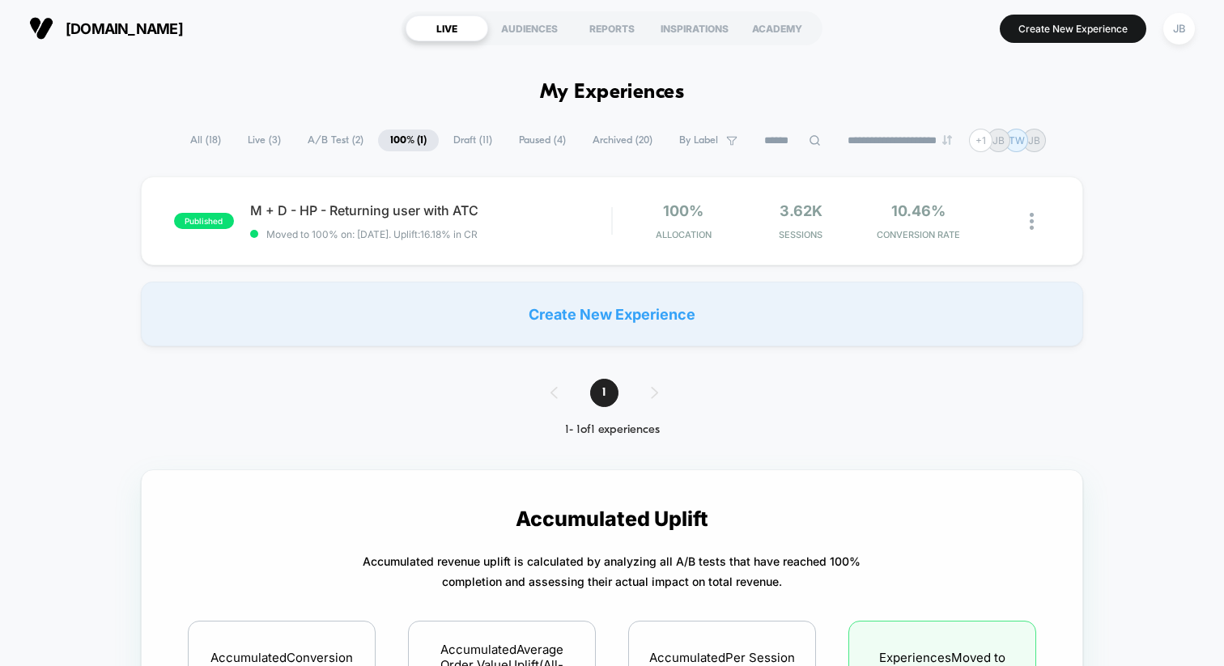
click at [327, 136] on span "A/B Test ( 2 )" at bounding box center [335, 141] width 80 height 22
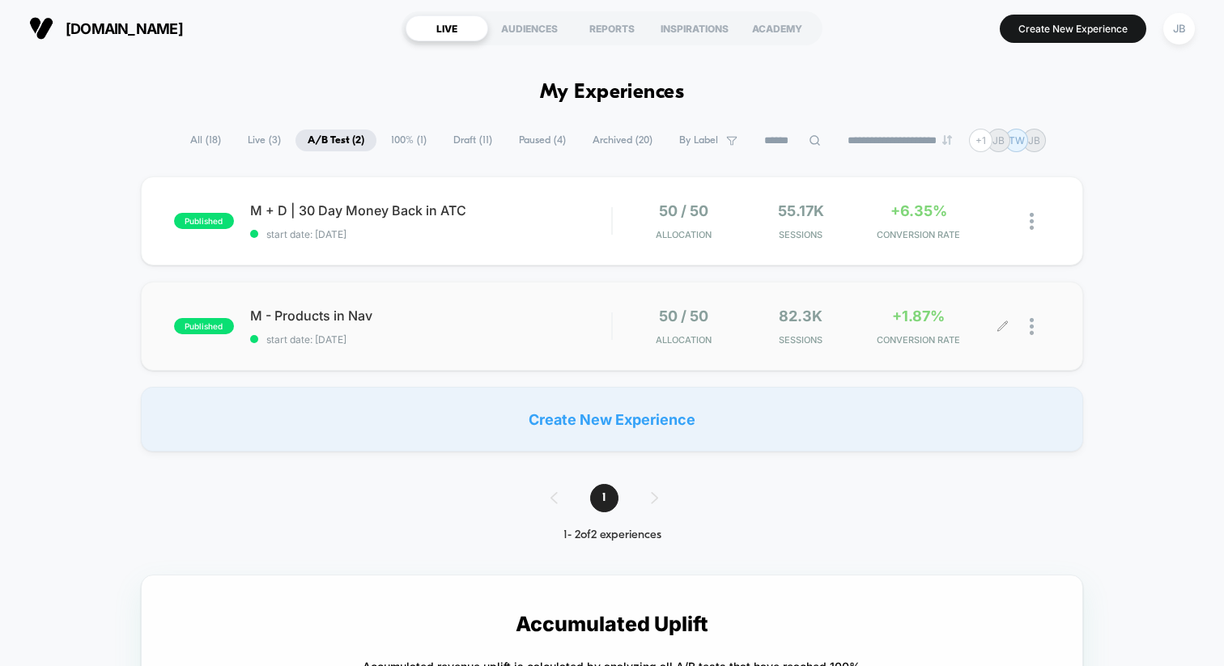
click at [1001, 325] on icon at bounding box center [1003, 327] width 12 height 12
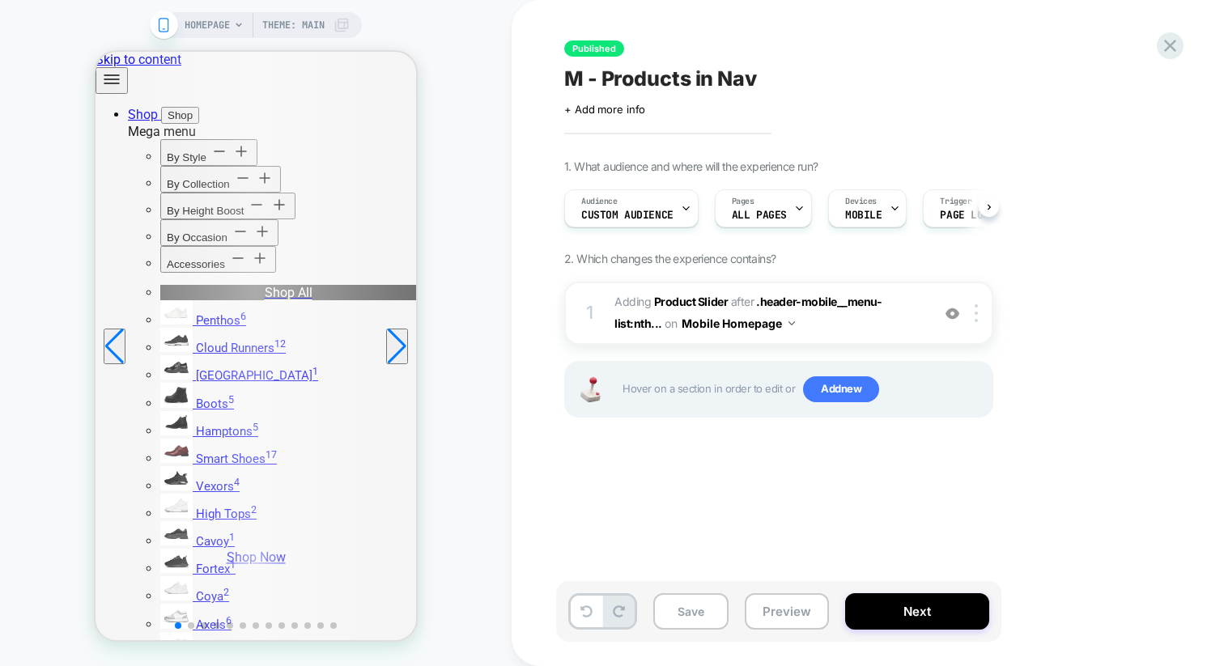
scroll to position [0, 1]
click at [895, 610] on button "Next" at bounding box center [917, 611] width 144 height 36
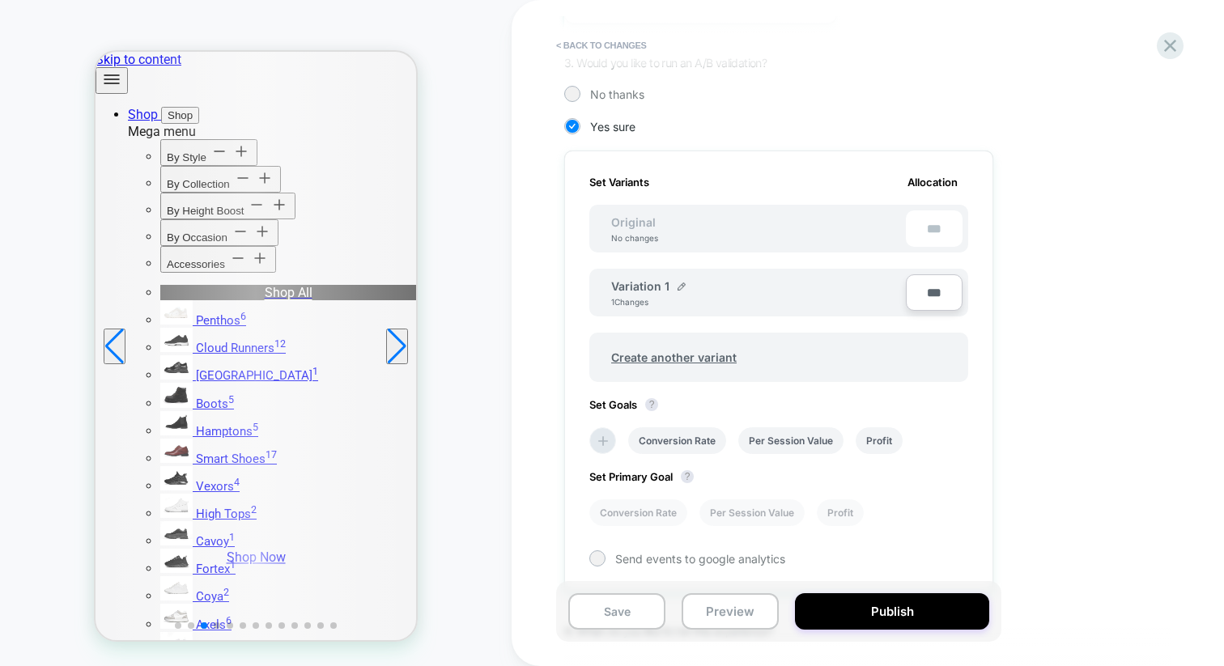
scroll to position [500, 0]
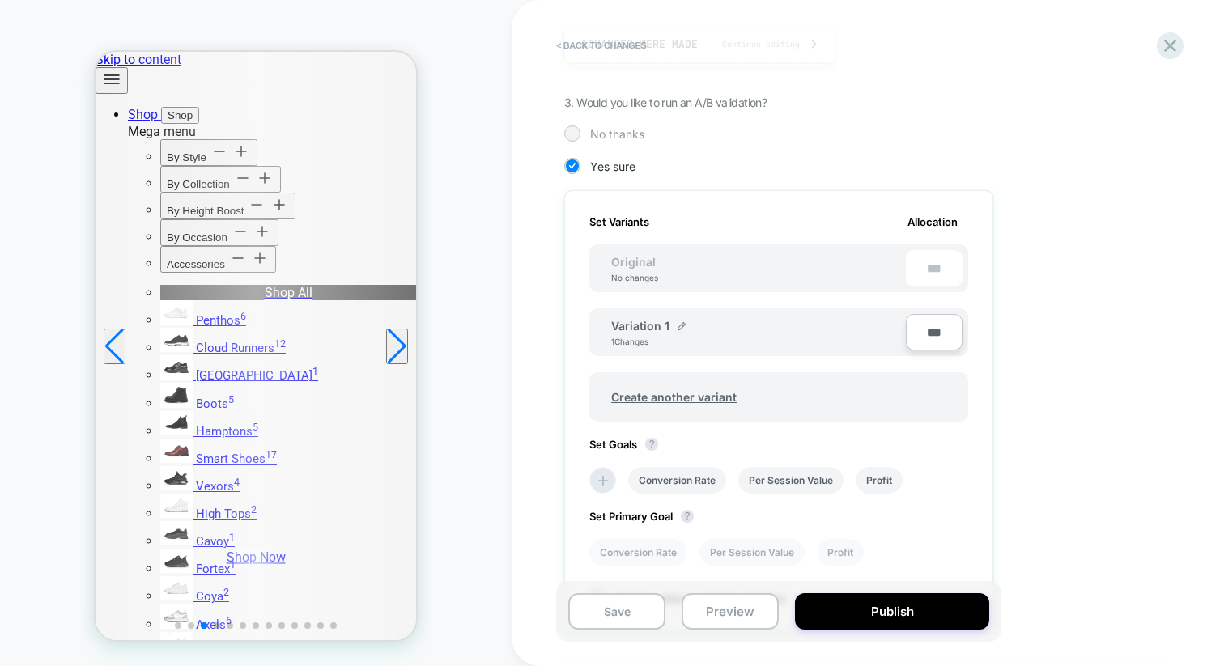
click at [578, 132] on div at bounding box center [572, 133] width 16 height 16
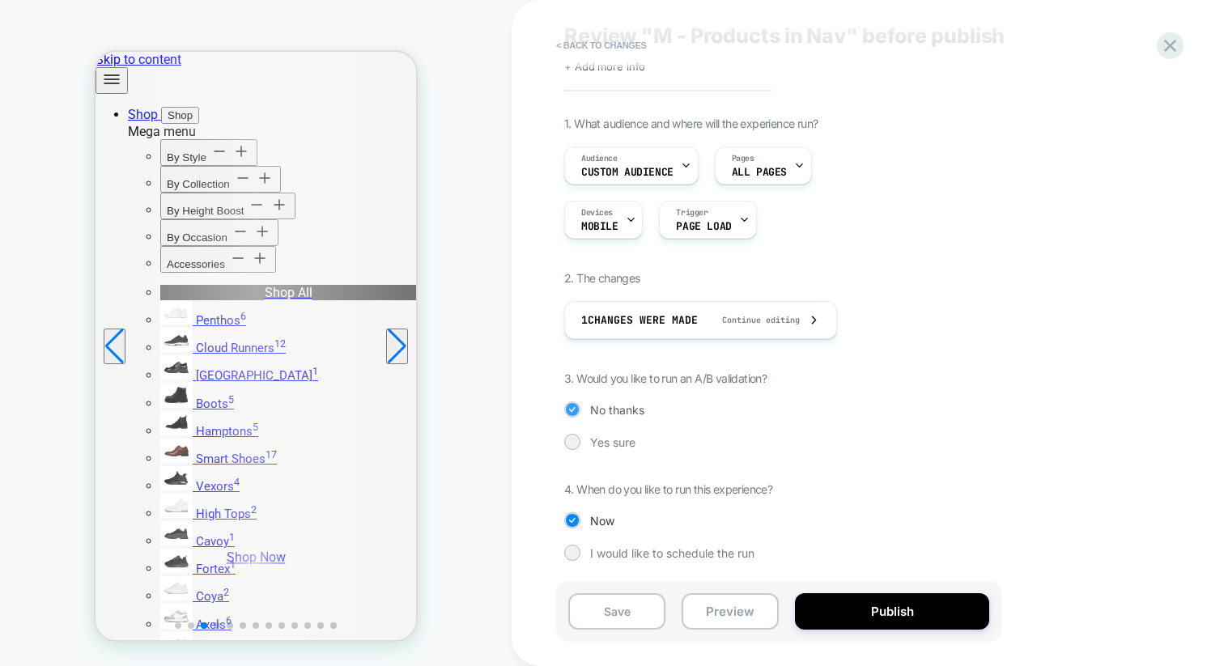
scroll to position [42, 0]
click at [869, 618] on button "Publish" at bounding box center [892, 611] width 194 height 36
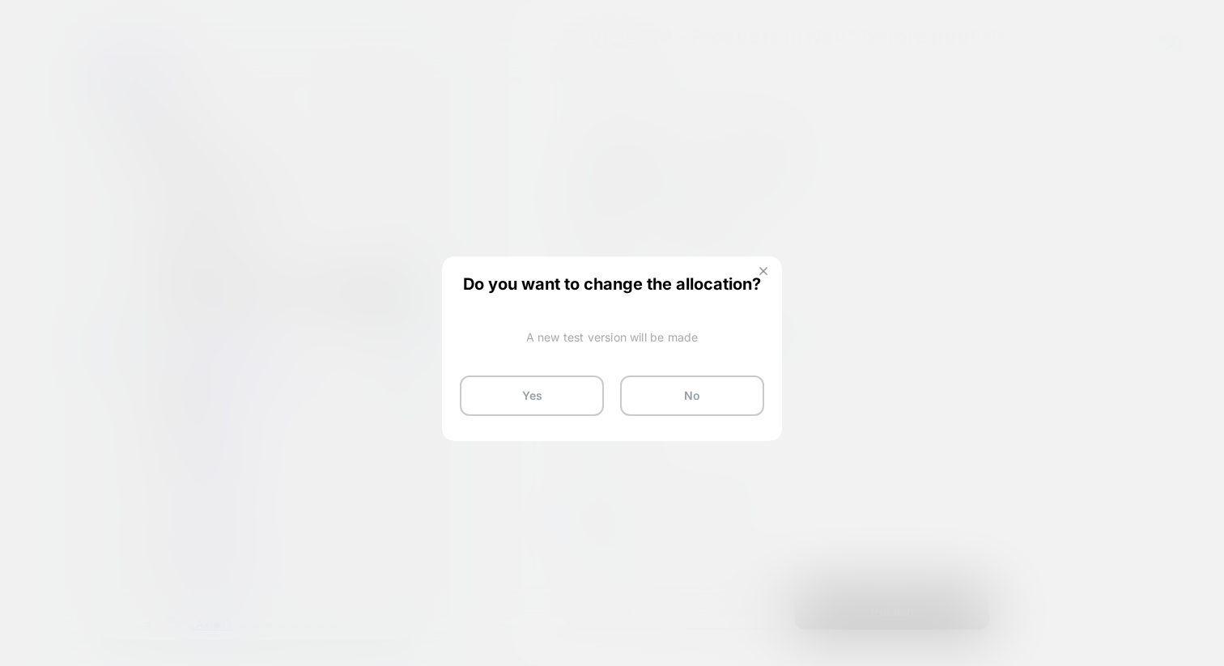
click at [759, 271] on img at bounding box center [763, 271] width 8 height 8
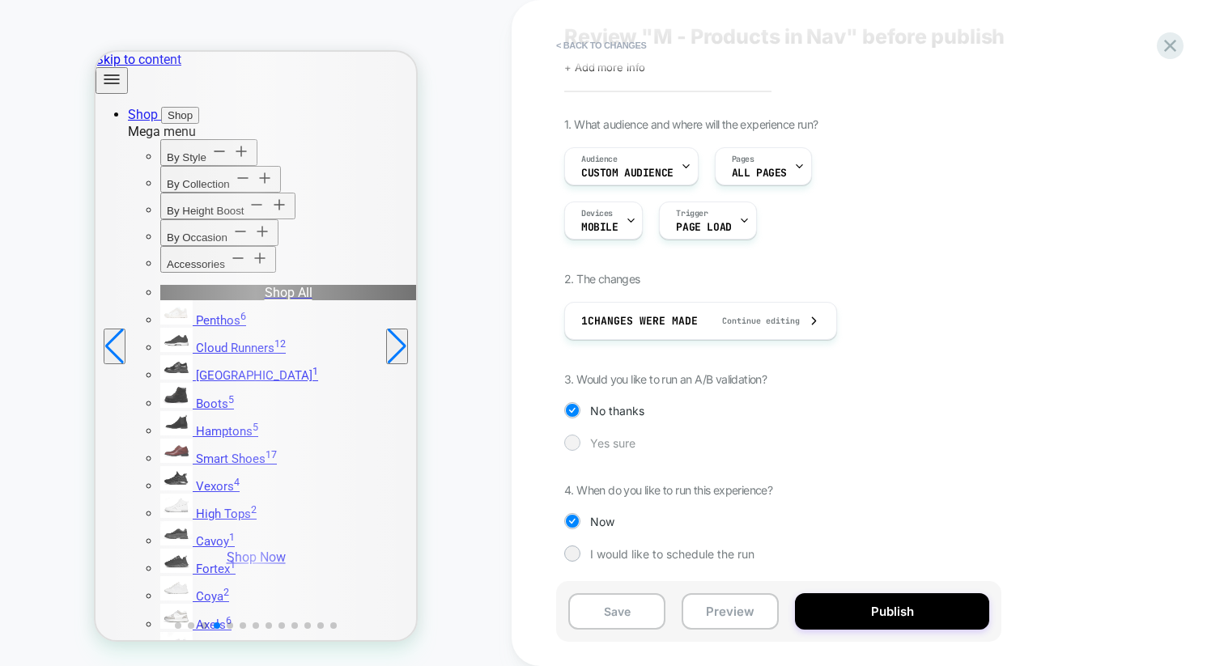
click at [572, 436] on div at bounding box center [572, 442] width 12 height 12
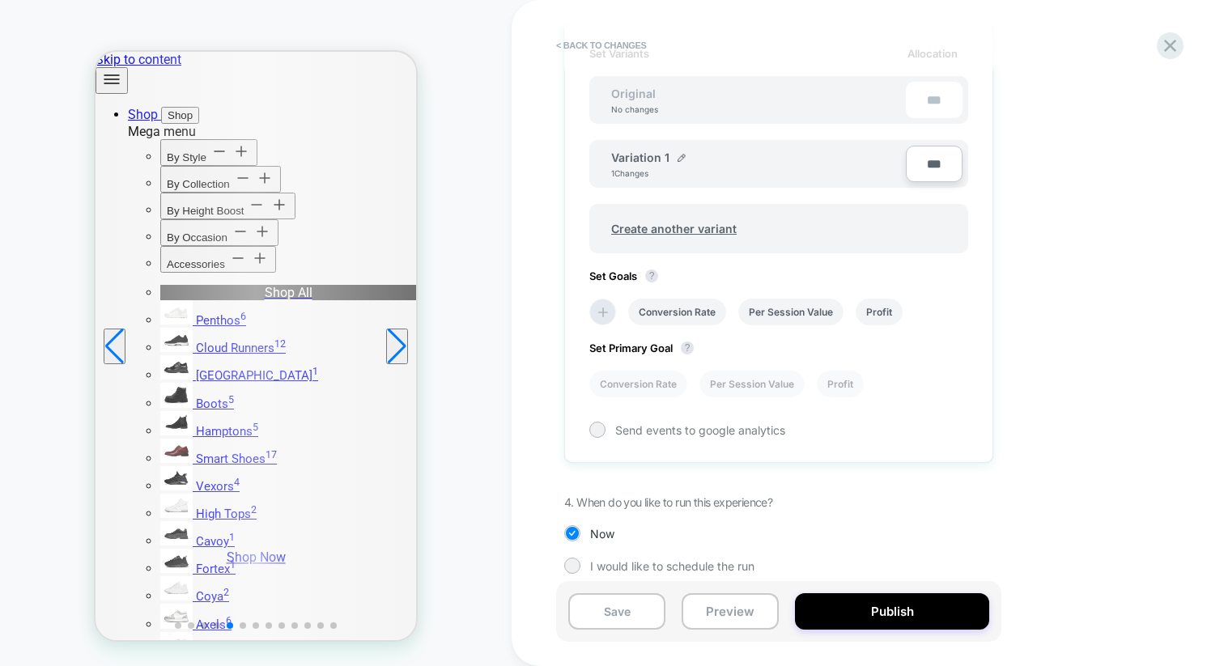
scroll to position [500, 0]
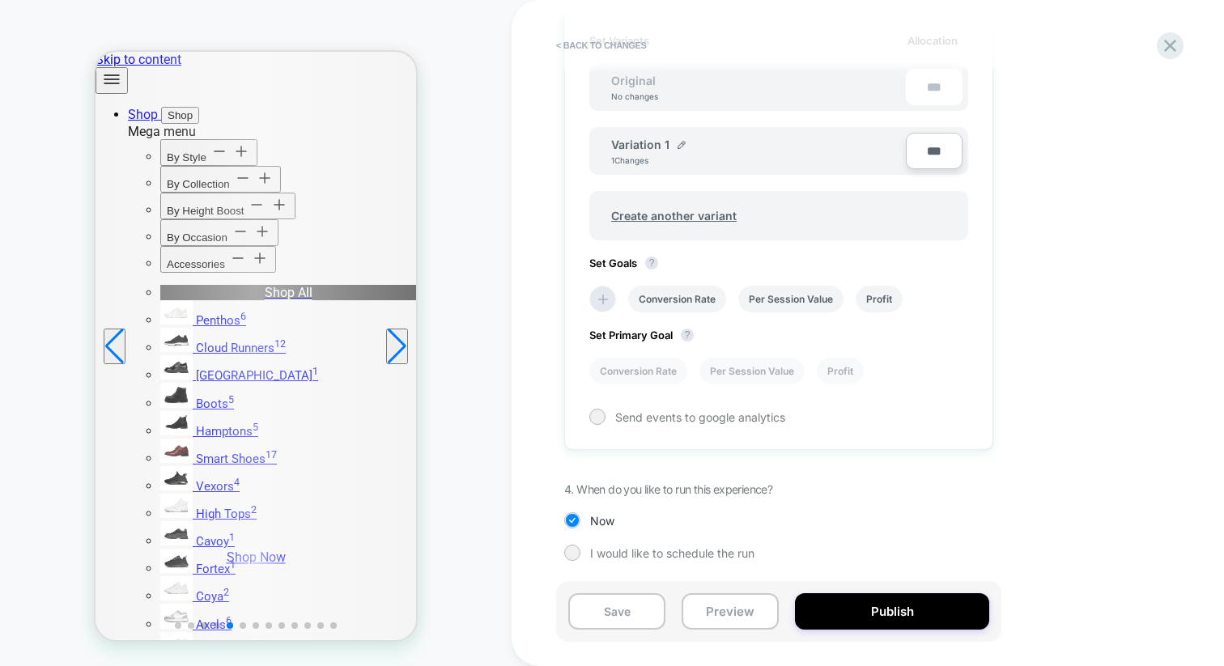
click at [945, 164] on input "***" at bounding box center [934, 151] width 57 height 36
type input "***"
type input "**"
type input "***"
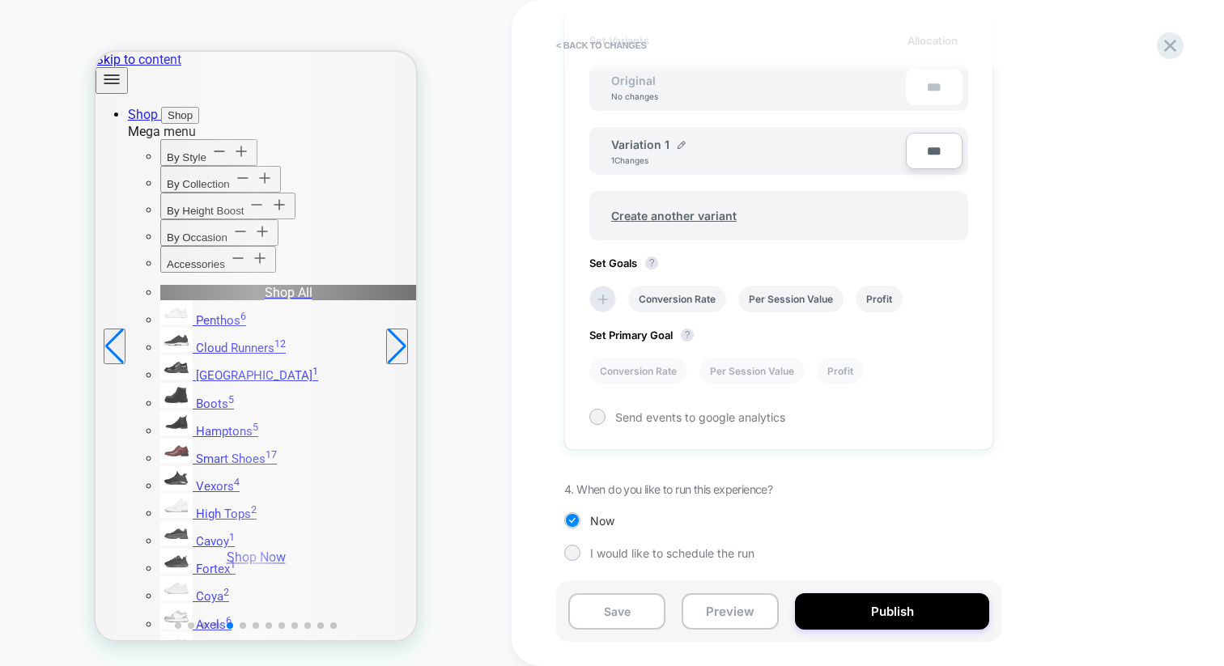
type input "**"
type input "****"
click at [1119, 235] on div "1. What audience and where will the experience run? Audience Custom Audience Pa…" at bounding box center [859, 122] width 591 height 926
click at [882, 613] on button "Publish" at bounding box center [892, 611] width 194 height 36
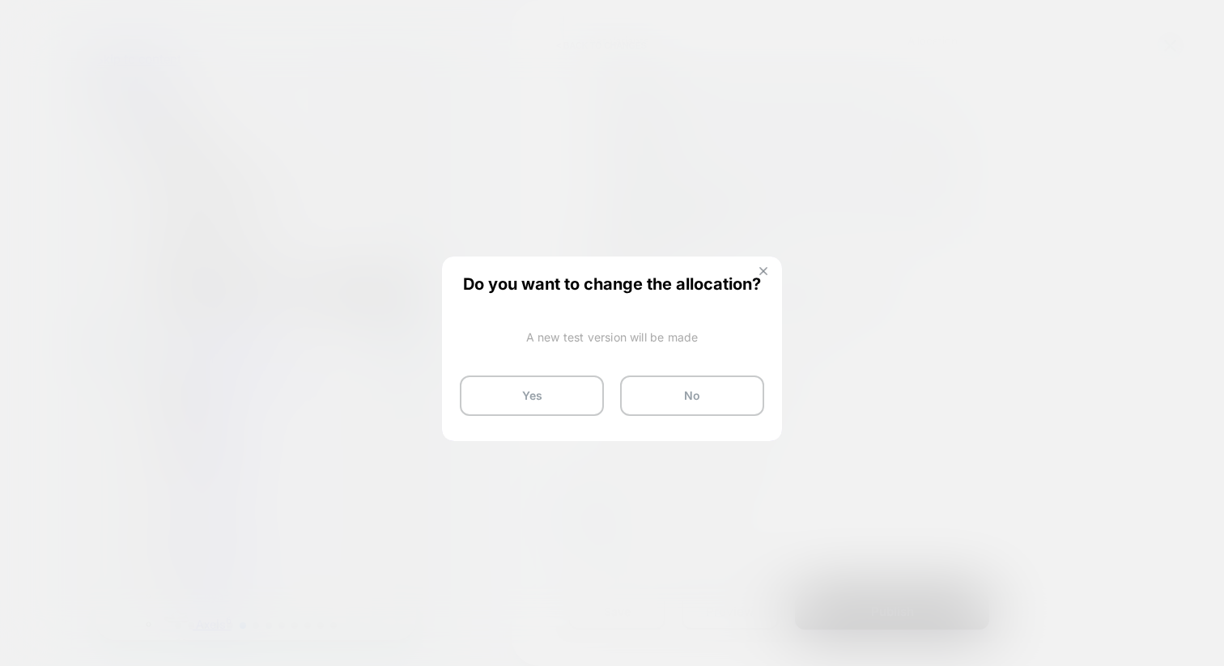
click at [767, 268] on img at bounding box center [763, 271] width 8 height 8
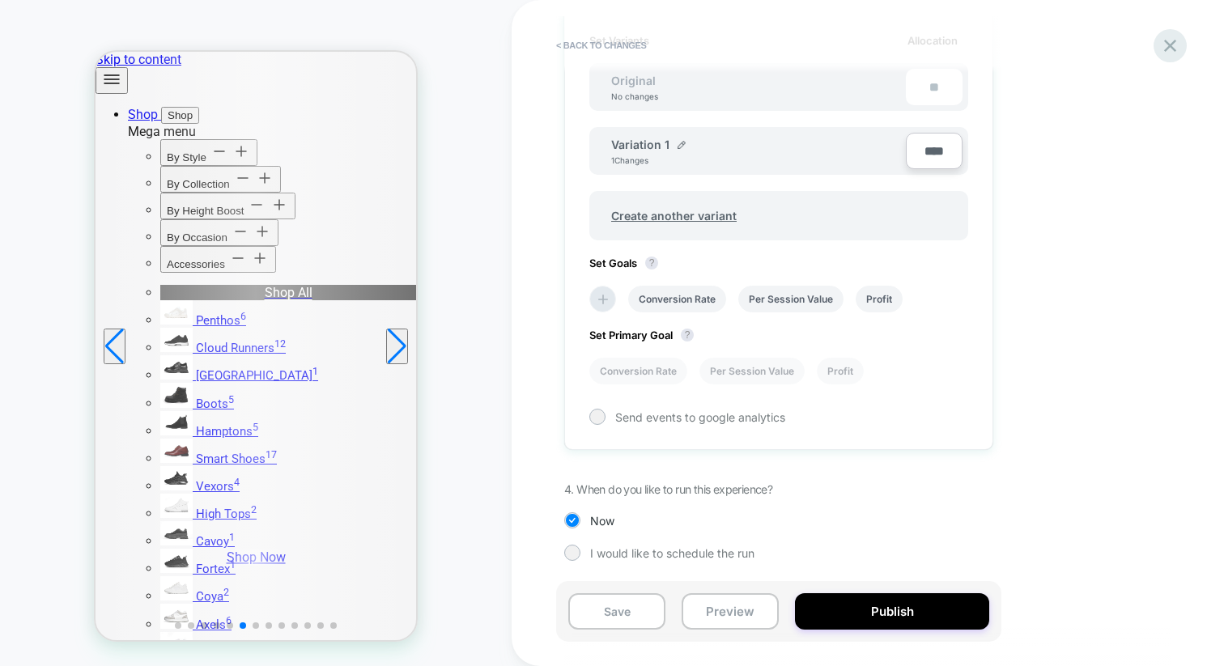
click at [1174, 44] on icon at bounding box center [1170, 46] width 22 height 22
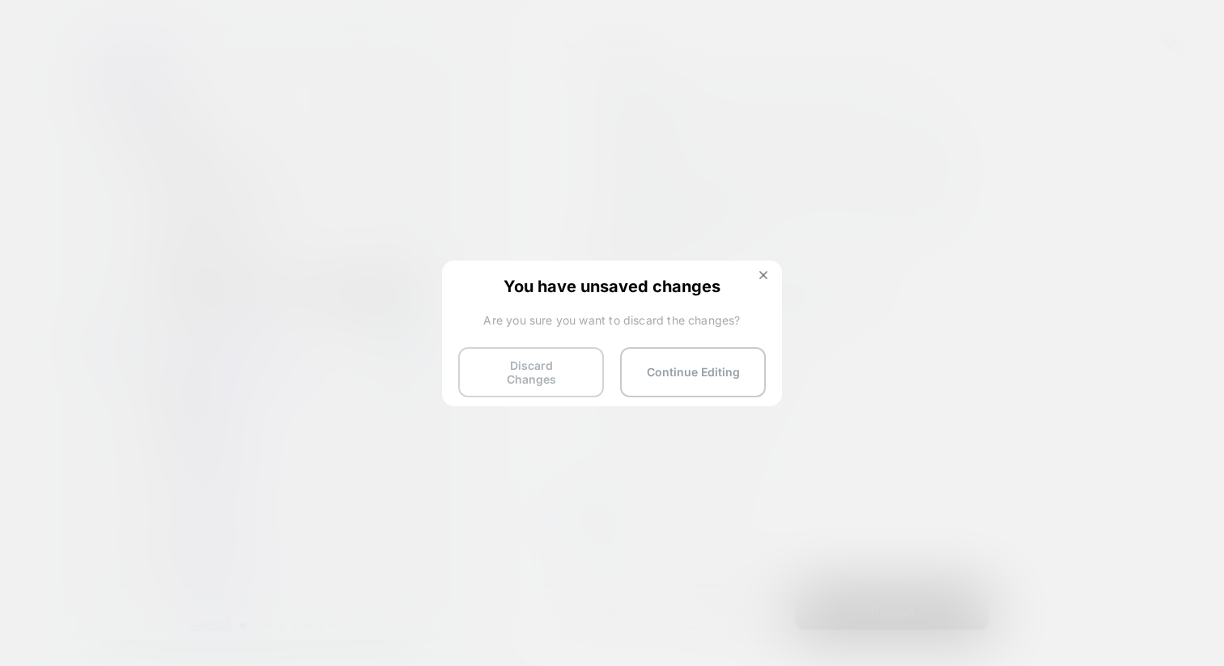
click at [533, 370] on button "Discard Changes" at bounding box center [531, 372] width 146 height 50
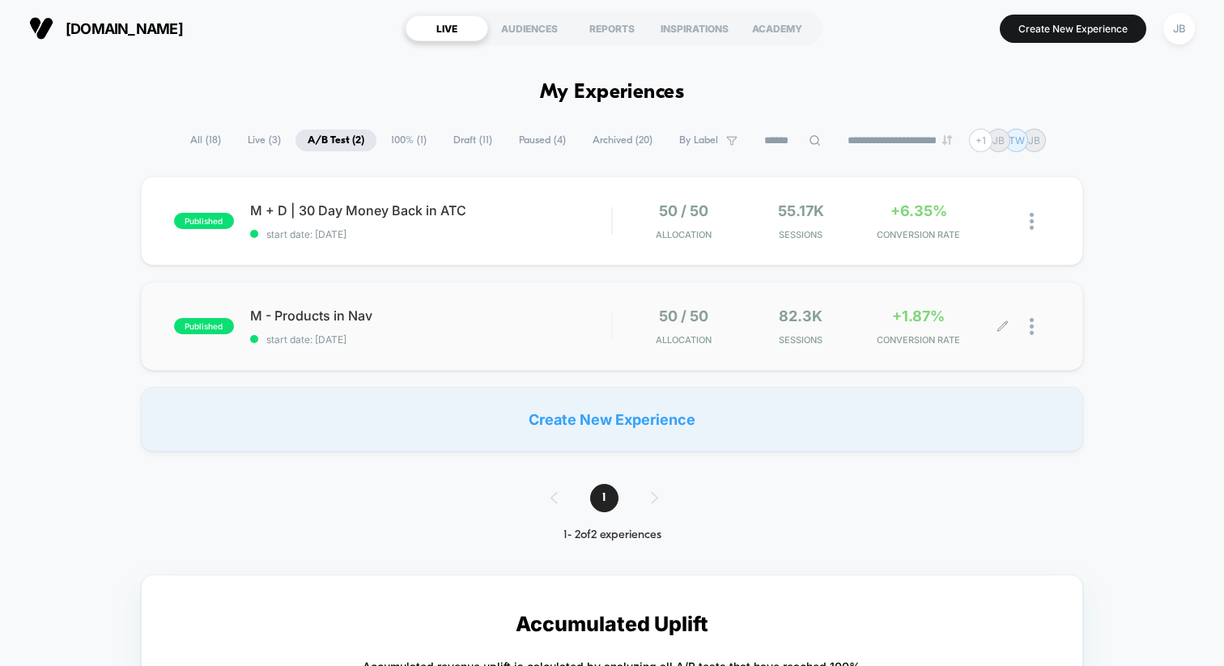
click at [1035, 328] on div at bounding box center [1040, 327] width 20 height 38
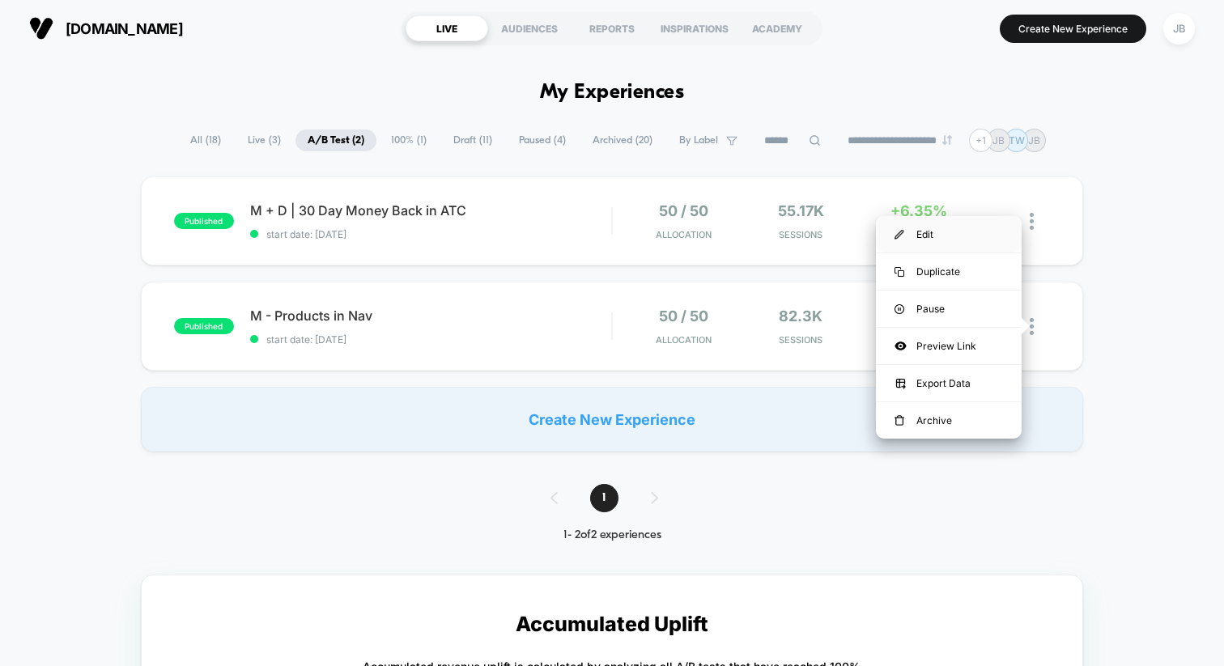
click at [912, 236] on div "Edit" at bounding box center [949, 234] width 146 height 36
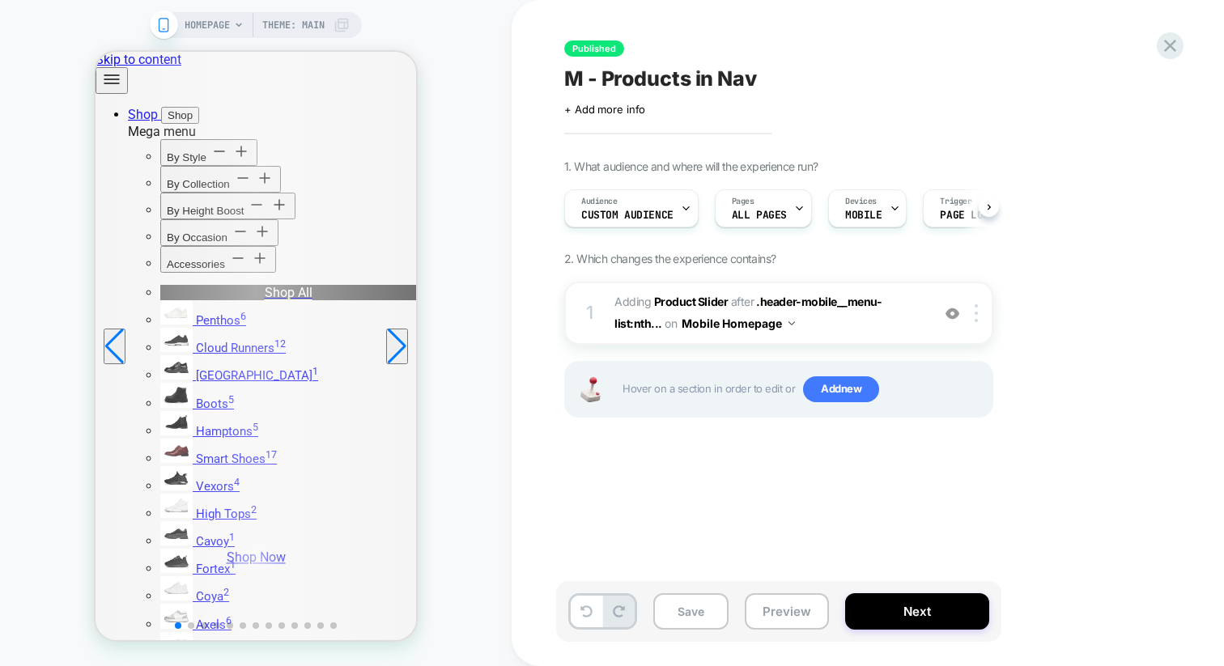
scroll to position [0, 1]
click at [884, 606] on button "Next" at bounding box center [917, 611] width 144 height 36
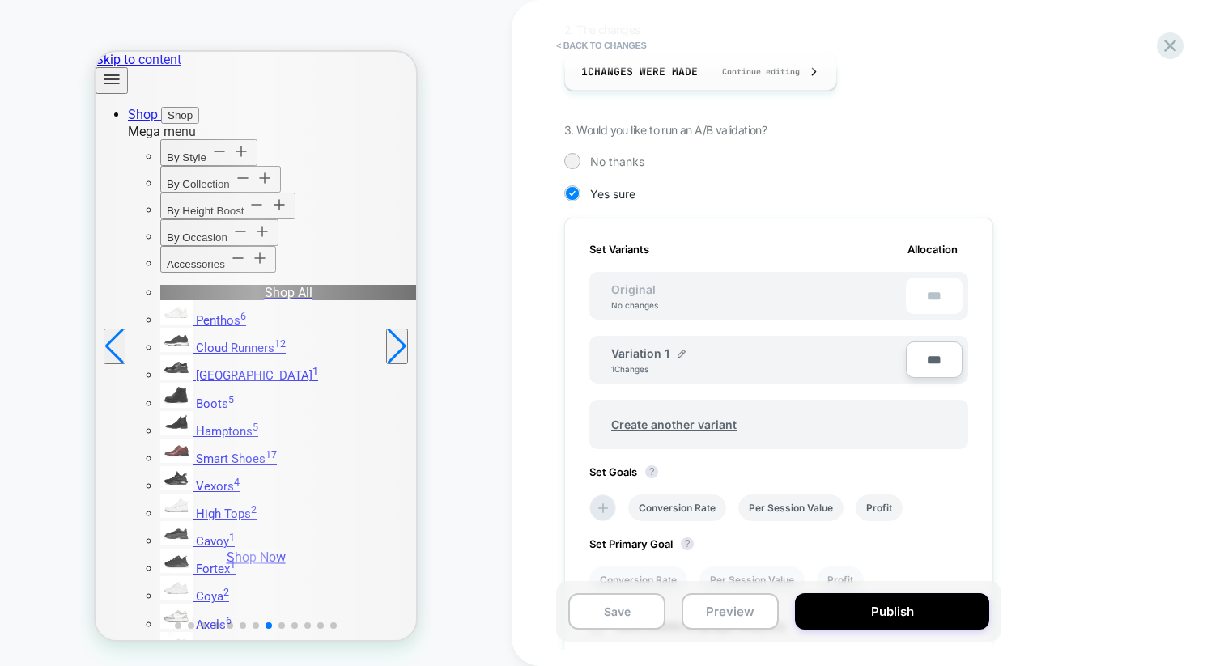
scroll to position [303, 0]
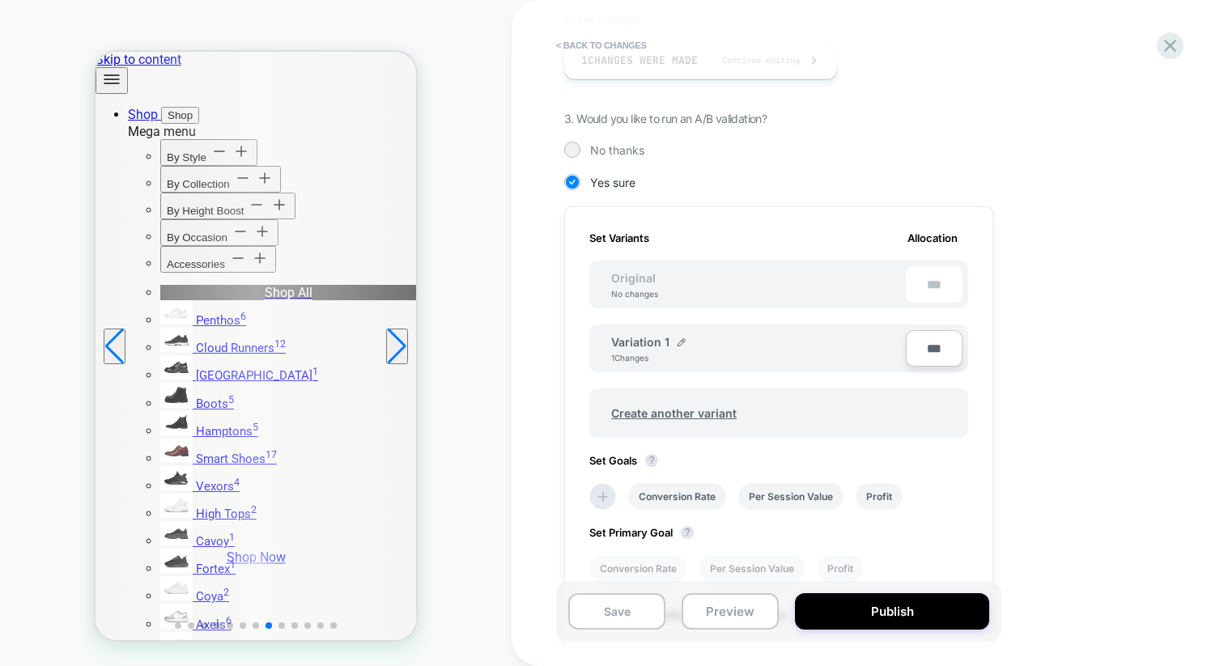
click at [920, 359] on input "***" at bounding box center [934, 348] width 57 height 36
type input "***"
type input "**"
type input "***"
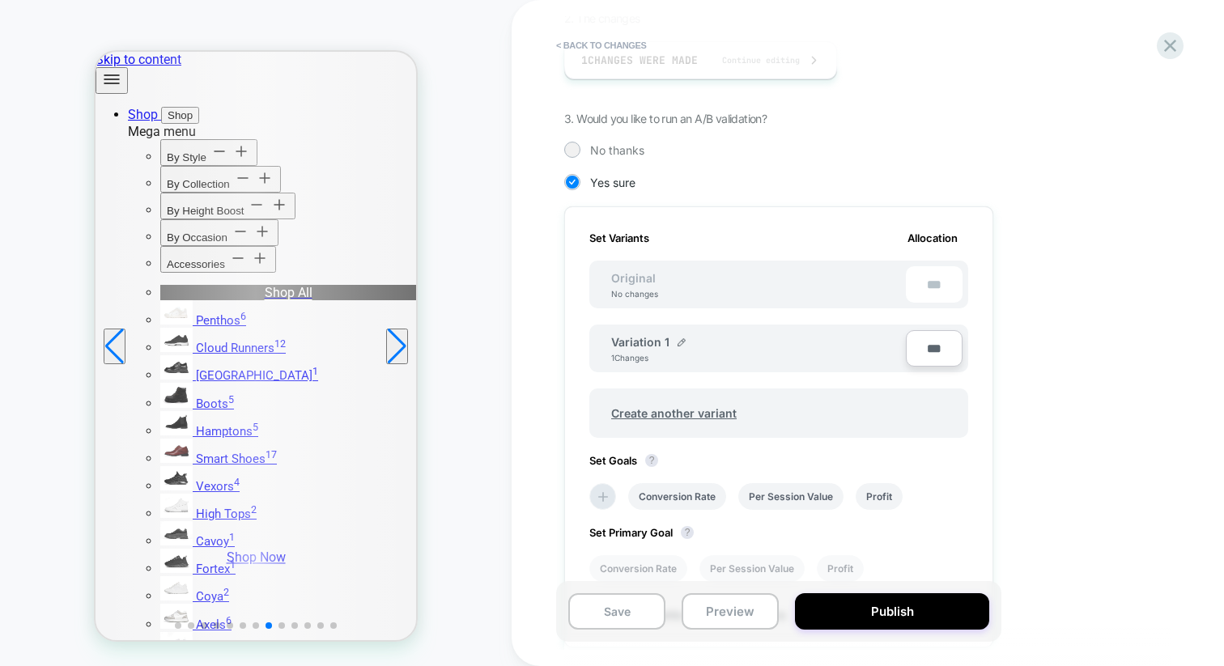
type input "**"
type input "****"
click at [941, 614] on button "Publish" at bounding box center [892, 611] width 194 height 36
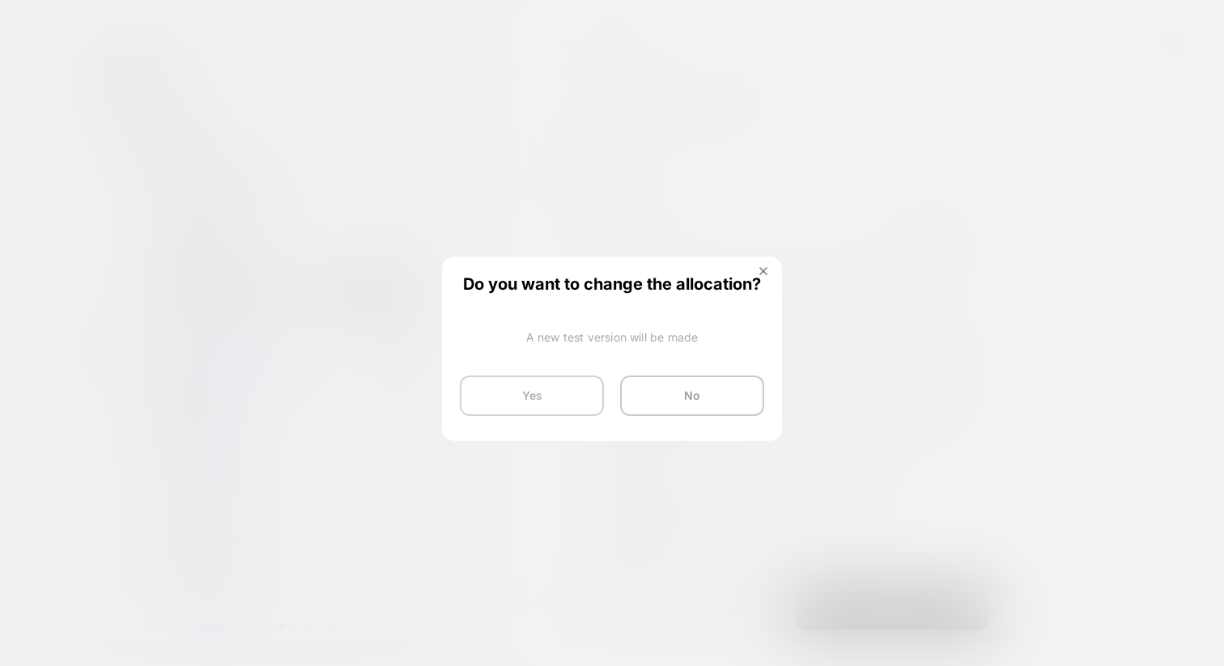
click at [546, 402] on button "Yes" at bounding box center [532, 396] width 144 height 40
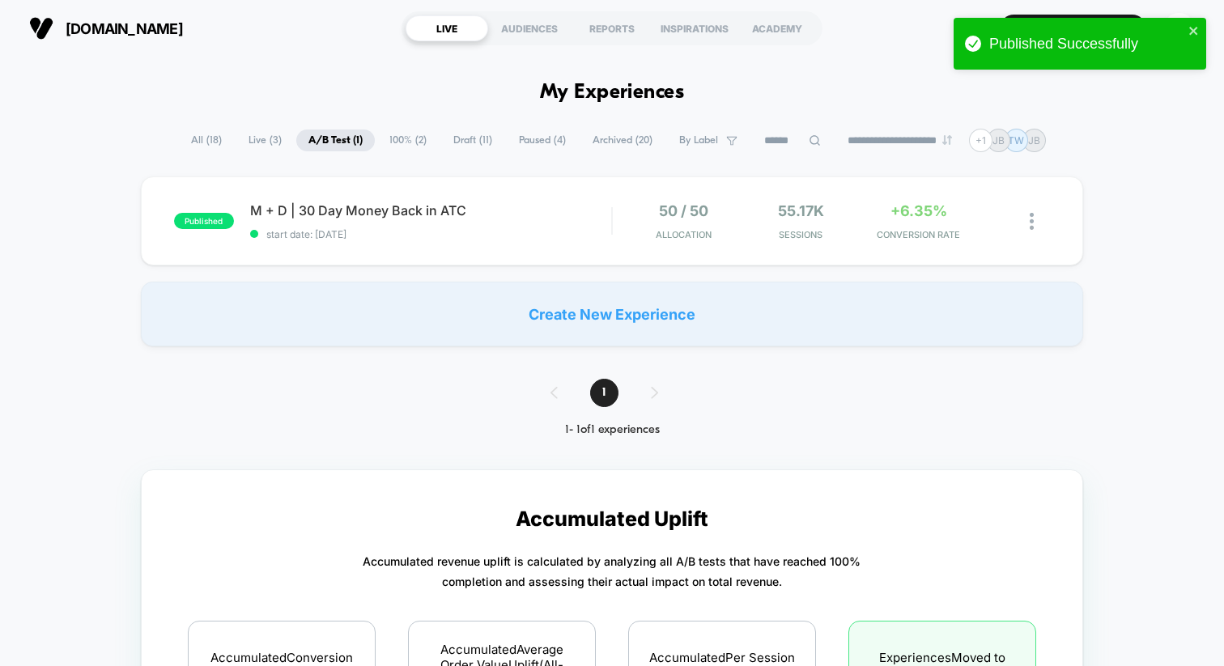
click at [382, 132] on span "100% ( 2 )" at bounding box center [408, 141] width 62 height 22
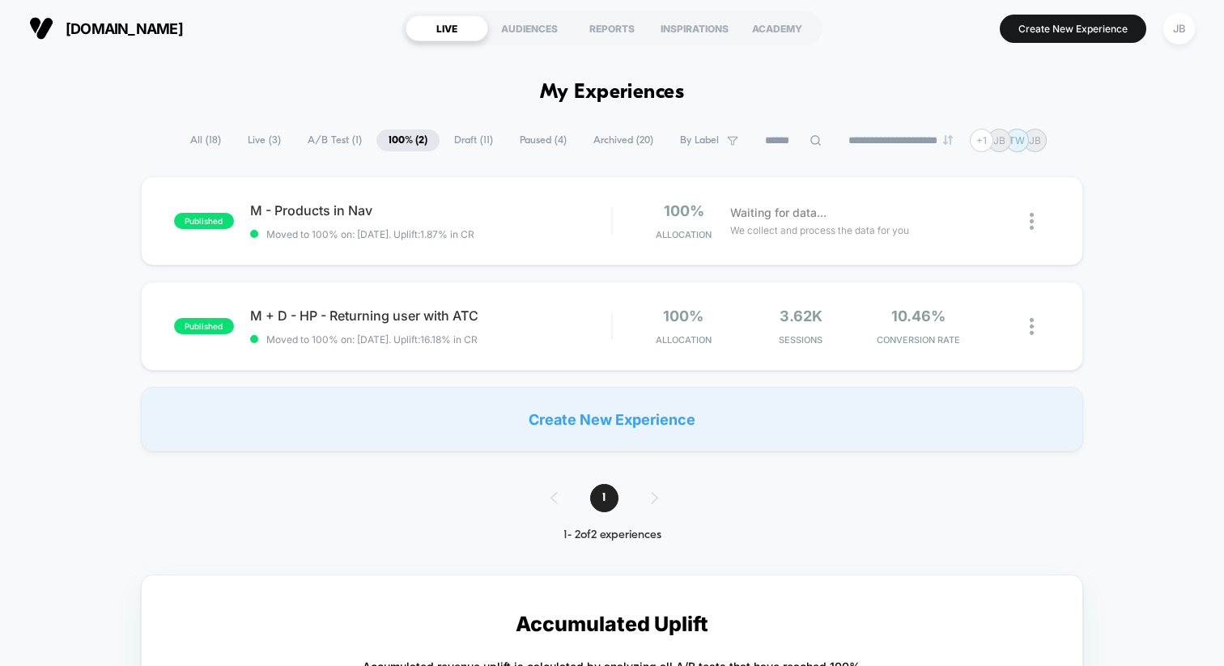
click at [453, 141] on span "Draft ( 11 )" at bounding box center [473, 141] width 63 height 22
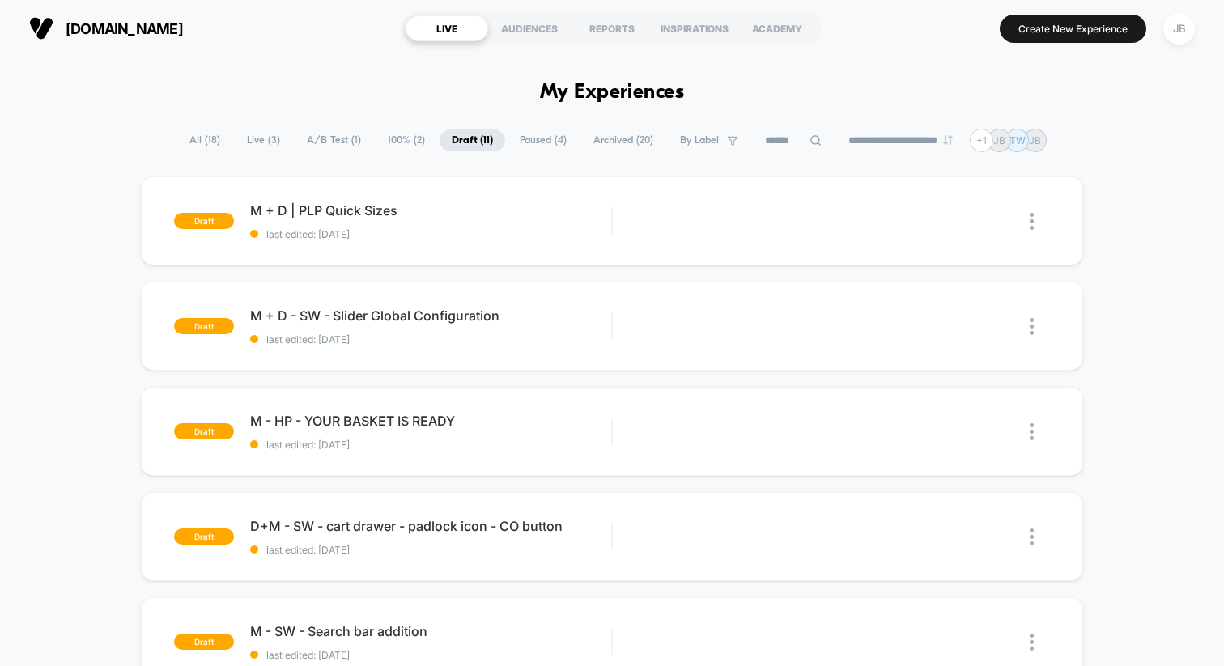
click at [538, 136] on span "Paused ( 4 )" at bounding box center [543, 141] width 71 height 22
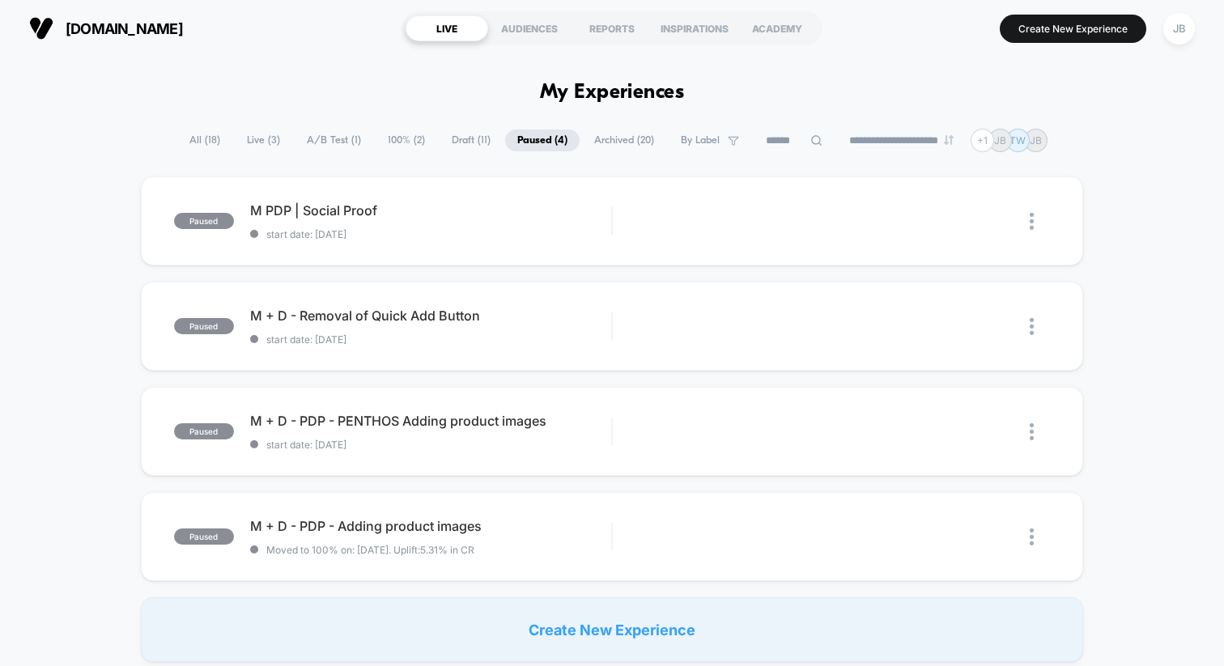
click at [190, 136] on span "All ( 18 )" at bounding box center [204, 141] width 55 height 22
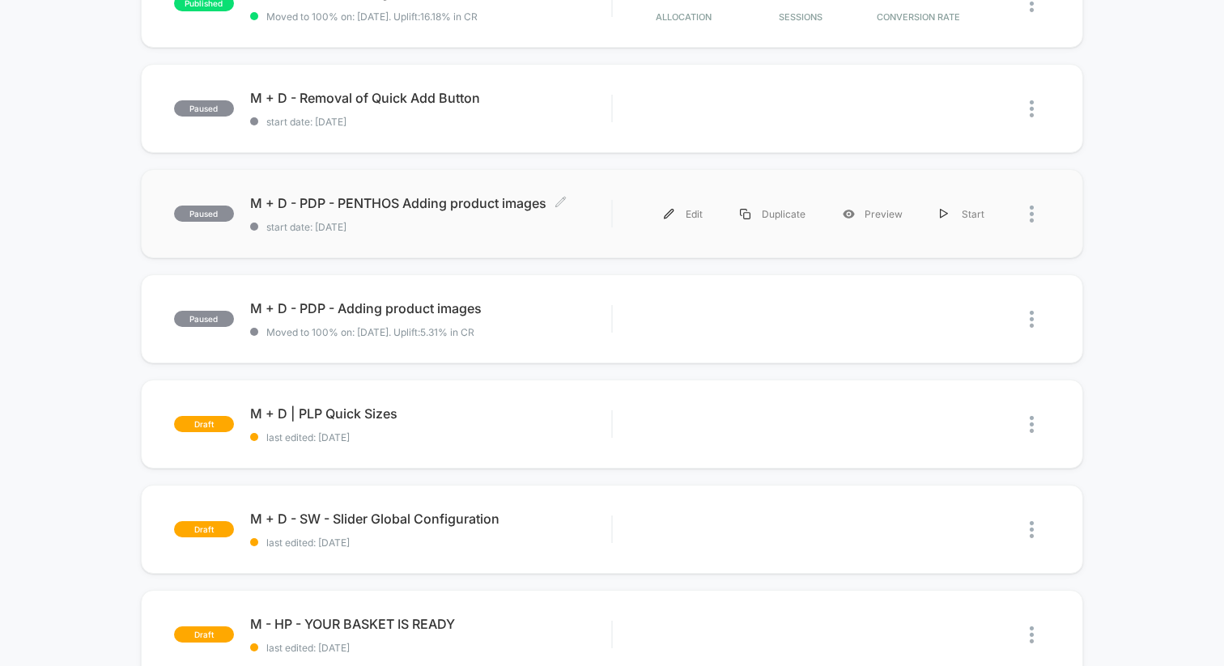
scroll to position [548, 0]
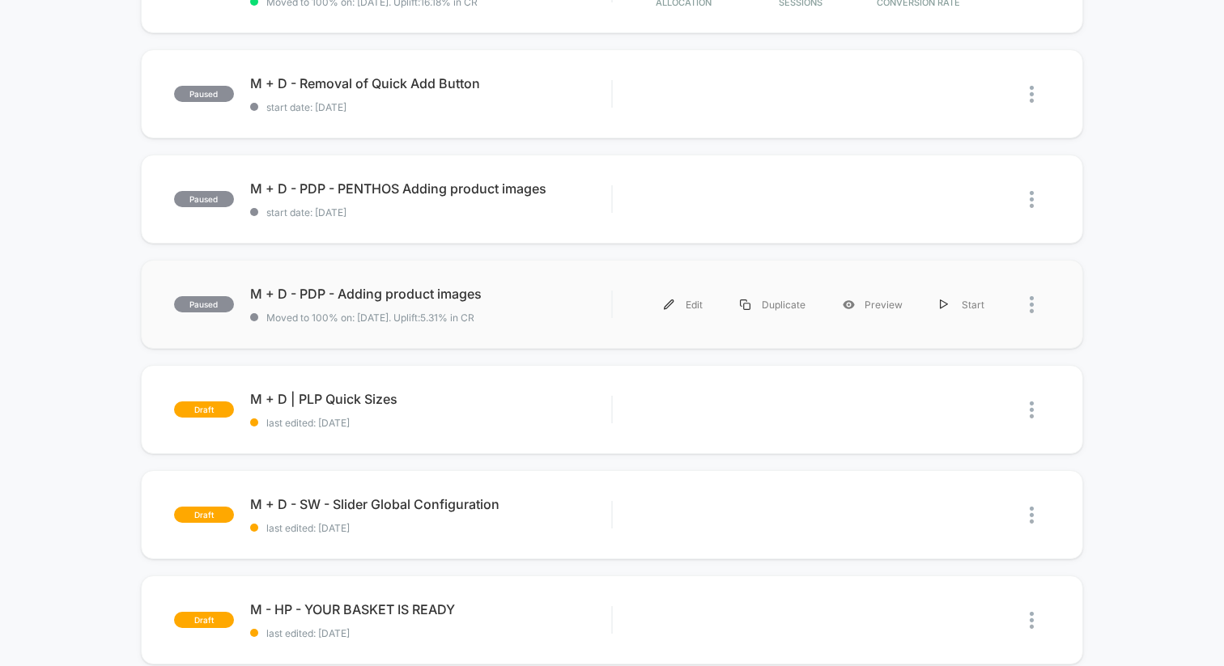
click at [545, 283] on div "paused M + D - PDP - Adding product images Moved to 100% on: [DATE] . Uplift: 5…" at bounding box center [612, 304] width 942 height 89
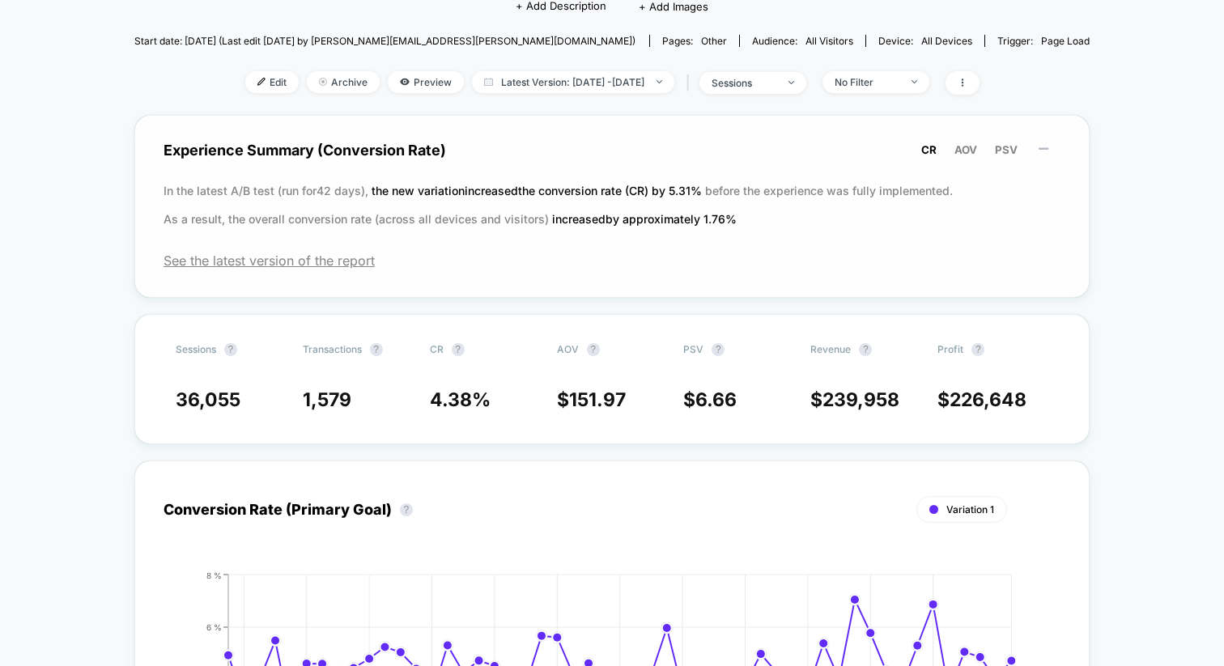
scroll to position [171, 0]
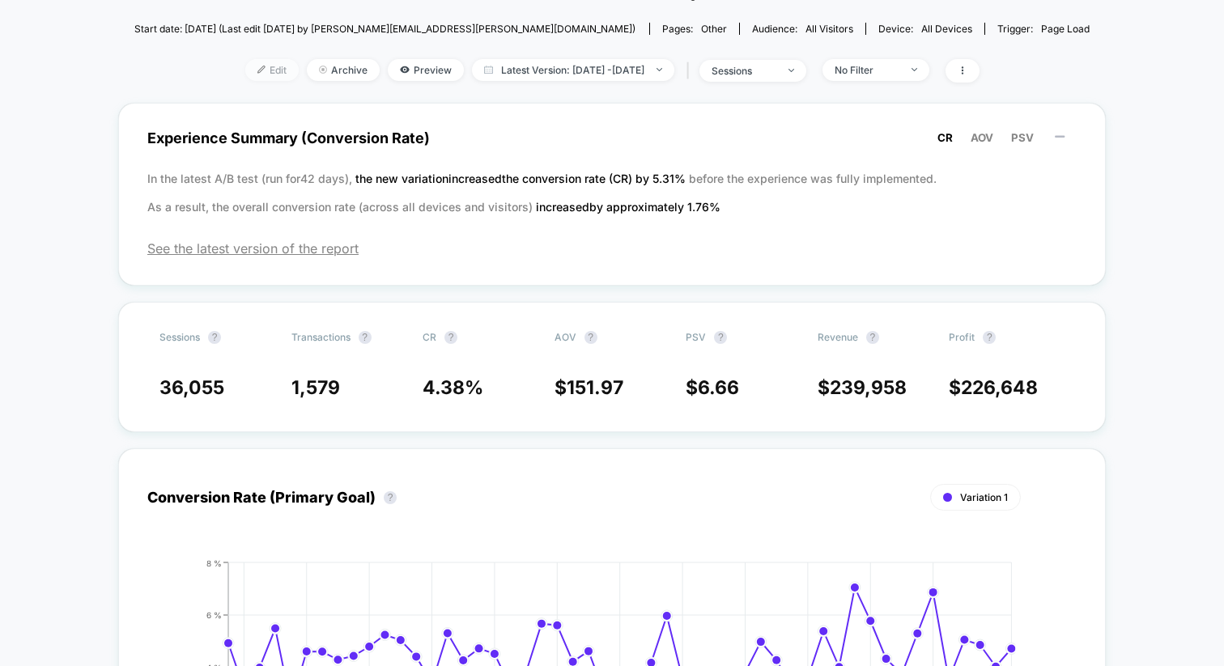
click at [250, 73] on span "Edit" at bounding box center [271, 70] width 53 height 22
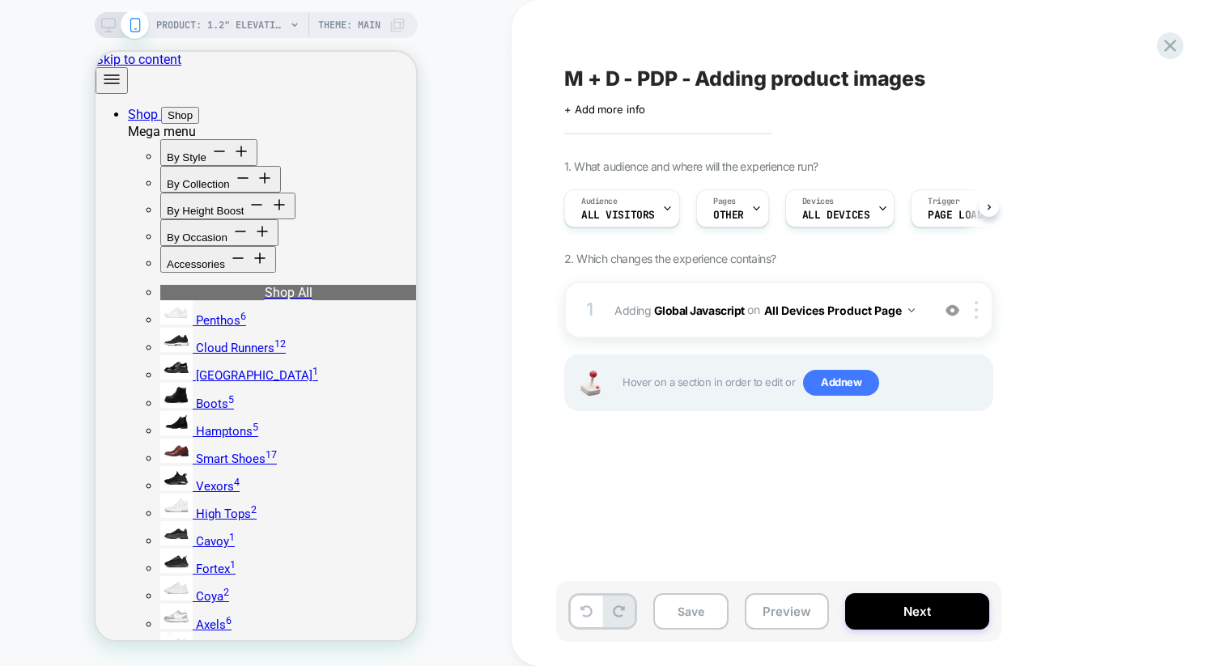
scroll to position [0, 1]
click at [674, 211] on div "Audience All Visitors" at bounding box center [621, 208] width 116 height 38
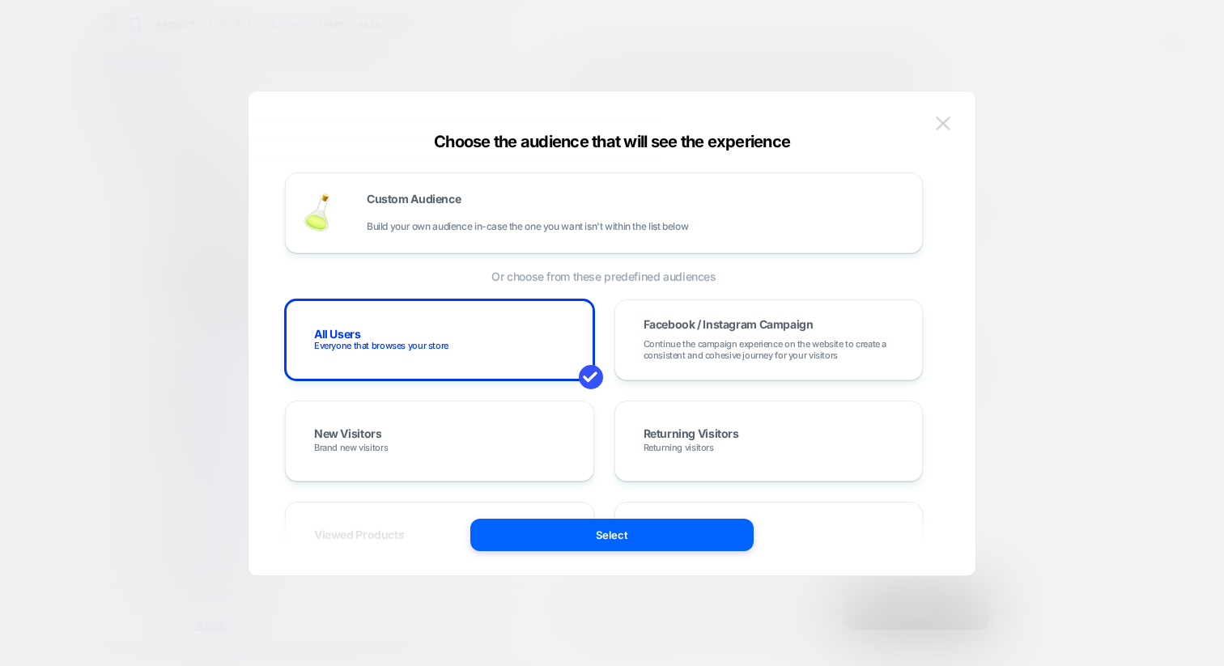
click at [934, 128] on button at bounding box center [943, 124] width 24 height 24
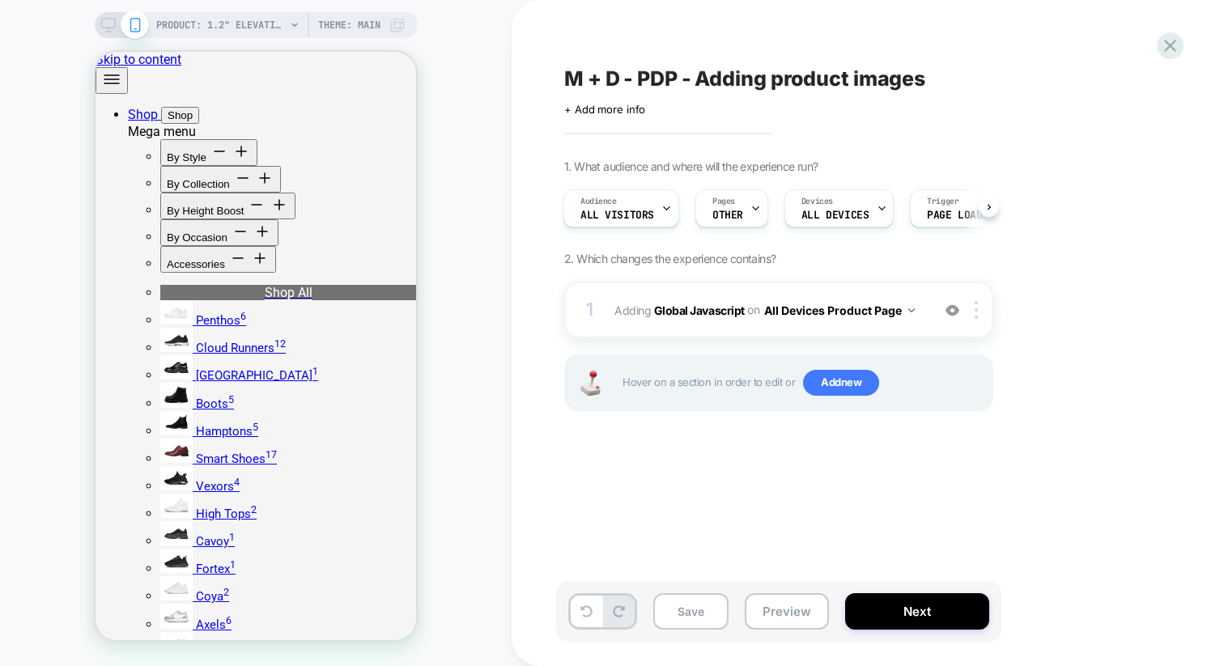
scroll to position [0, 74]
click at [678, 215] on div at bounding box center [683, 208] width 11 height 36
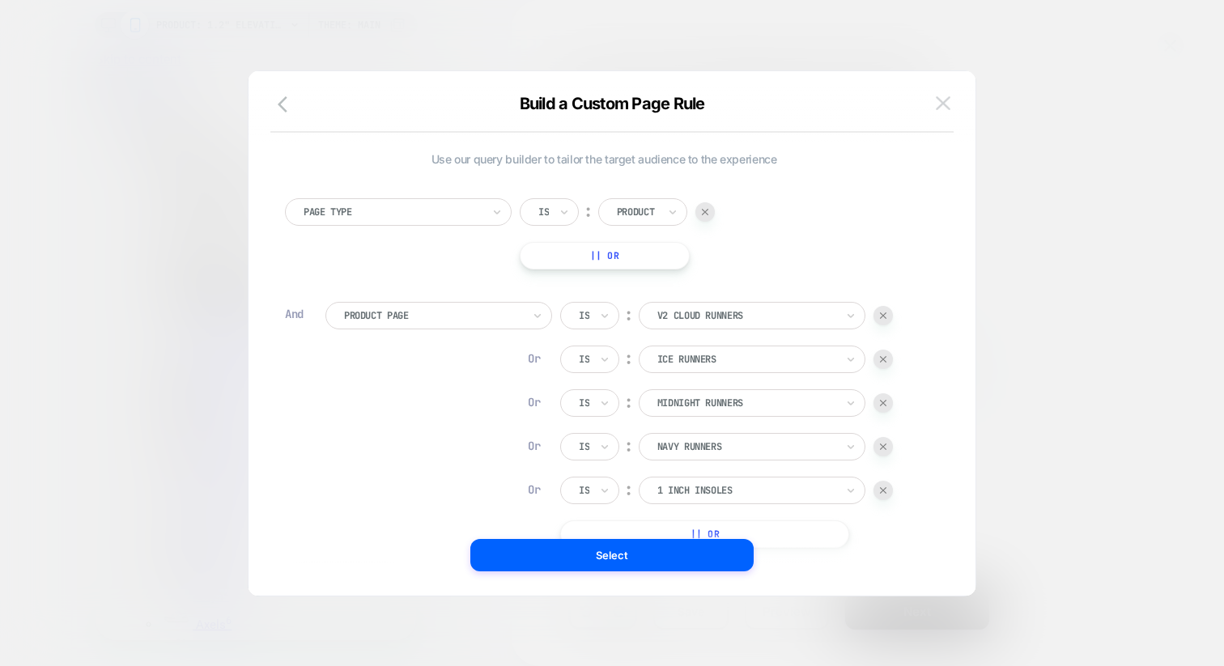
click at [948, 104] on img at bounding box center [943, 103] width 15 height 14
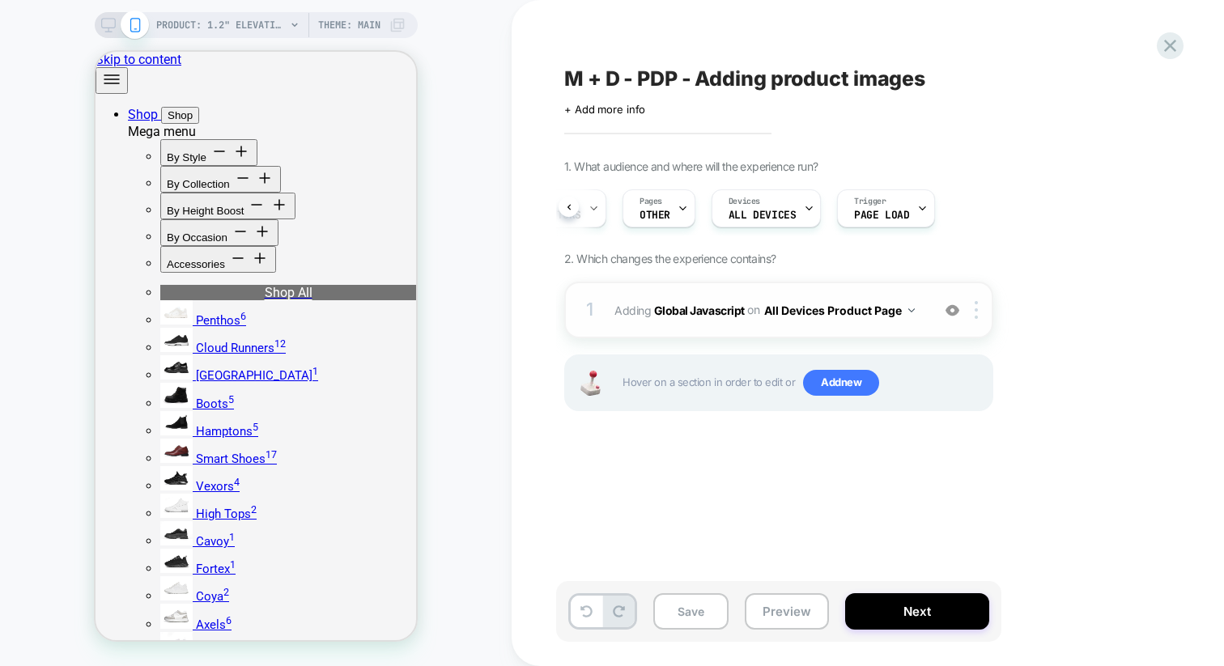
click at [767, 329] on div "1 Adding Global Javascript on All Devices Product Page Add Before Add After Tar…" at bounding box center [778, 310] width 429 height 57
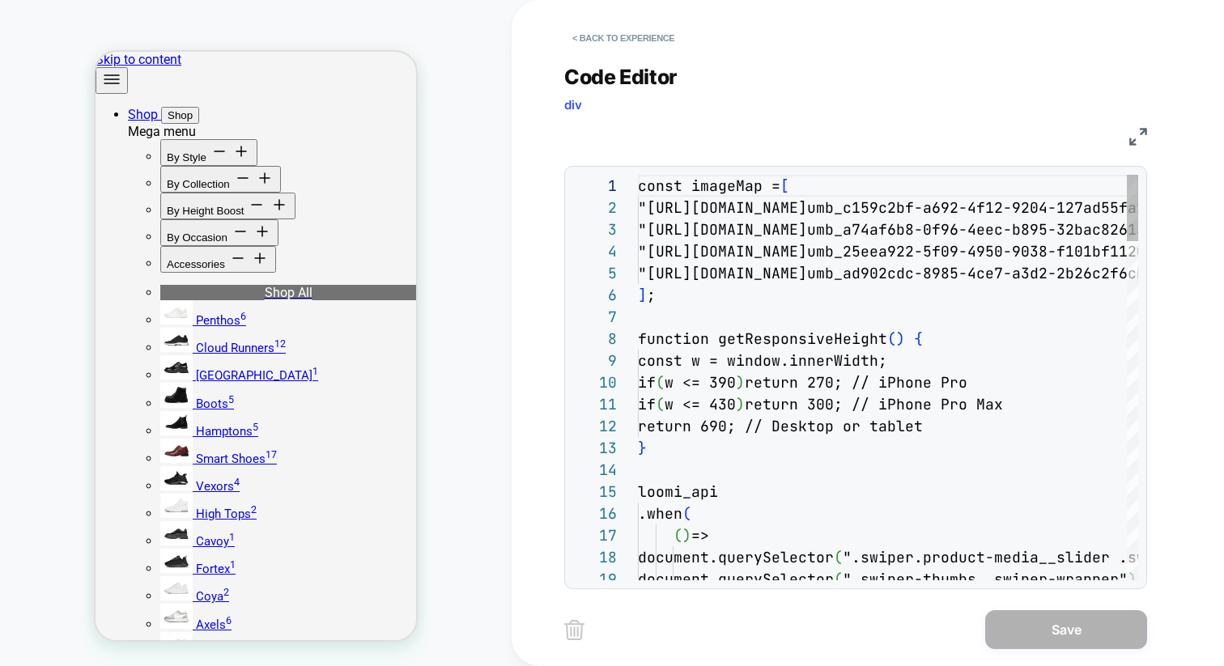
scroll to position [175, 0]
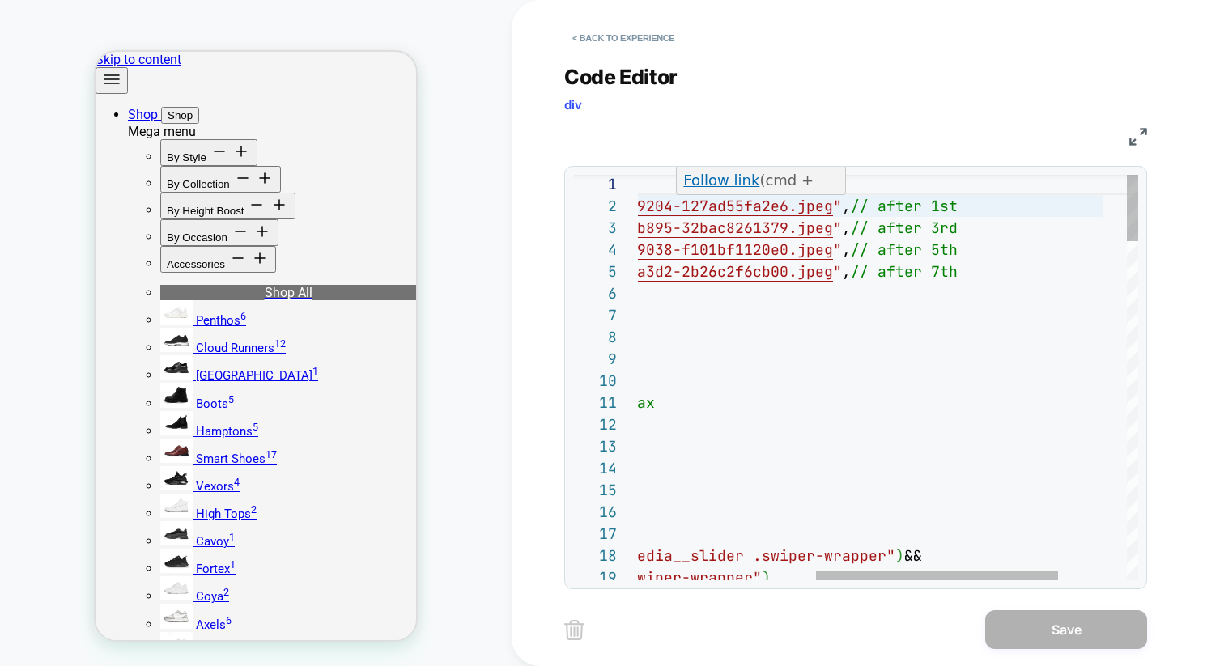
type textarea "**********"
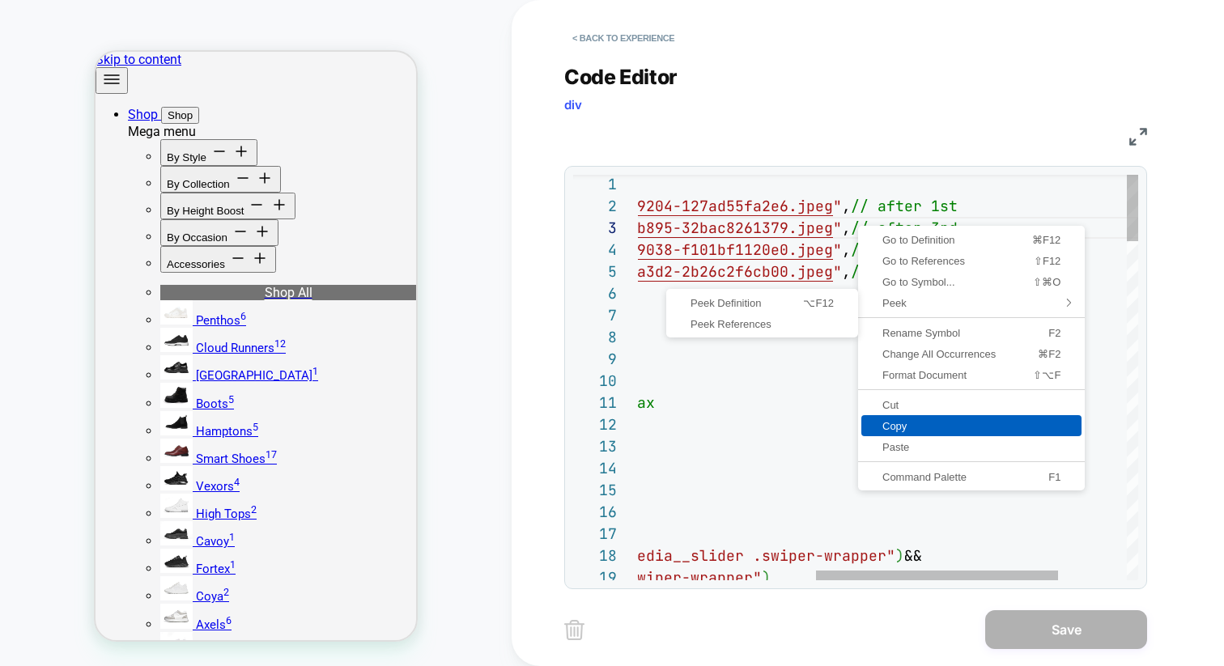
click at [905, 428] on span "Copy" at bounding box center [971, 426] width 220 height 11
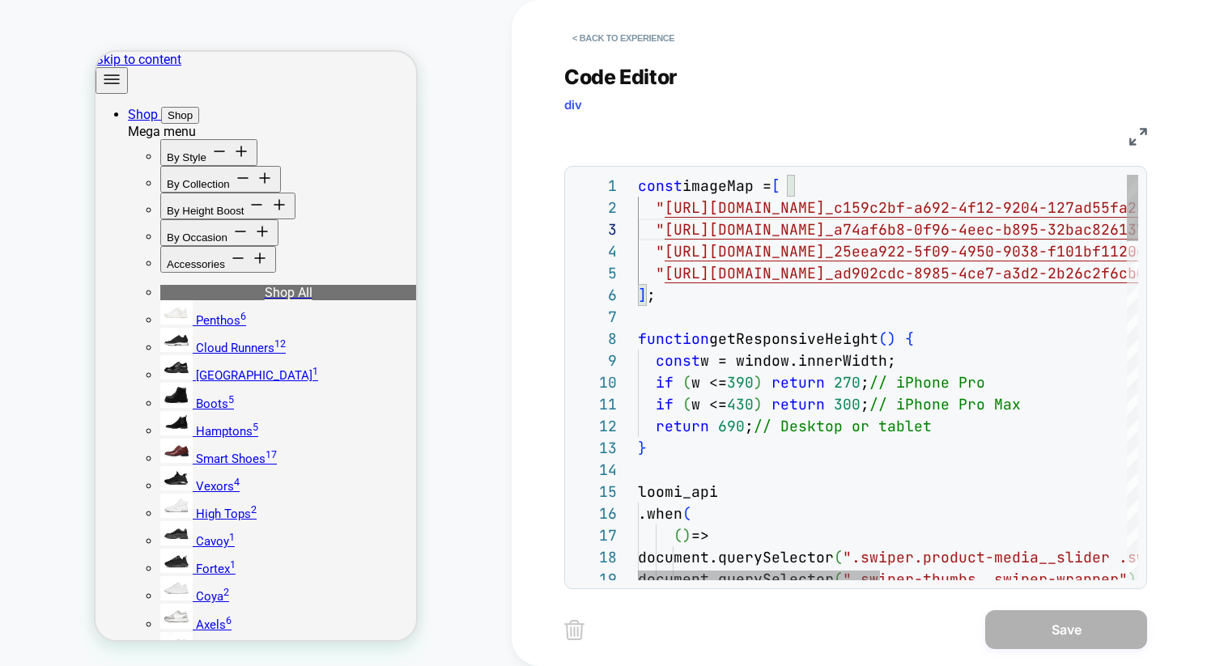
scroll to position [66, 26]
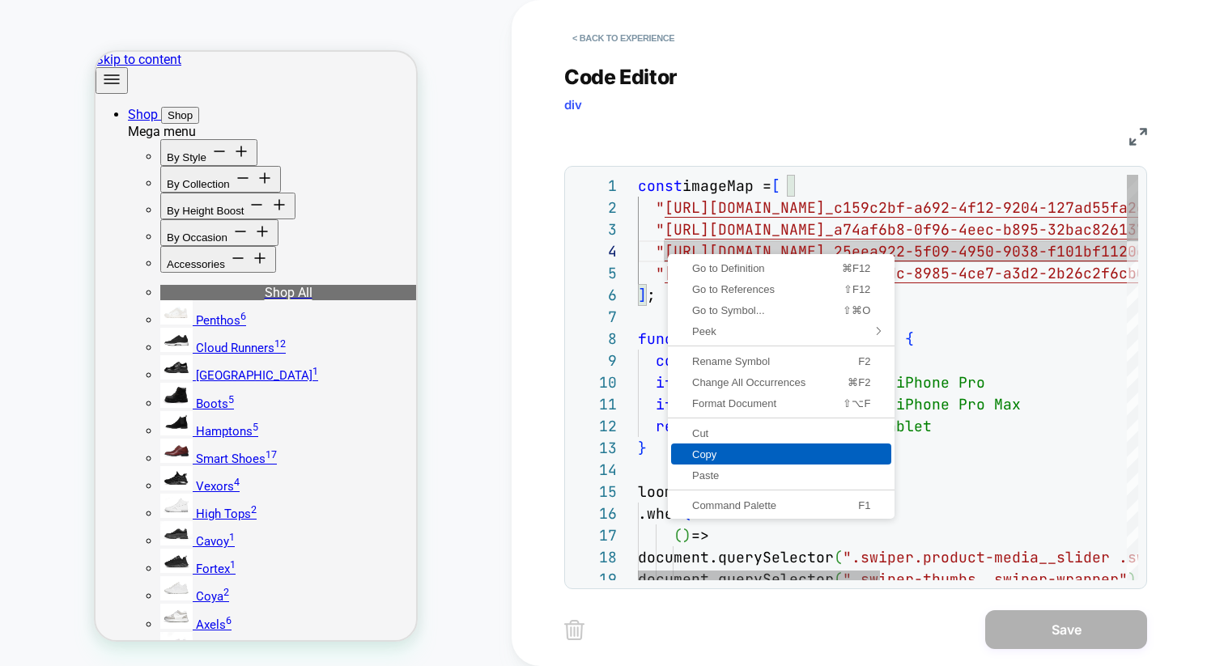
click at [733, 453] on span "Copy" at bounding box center [781, 454] width 220 height 11
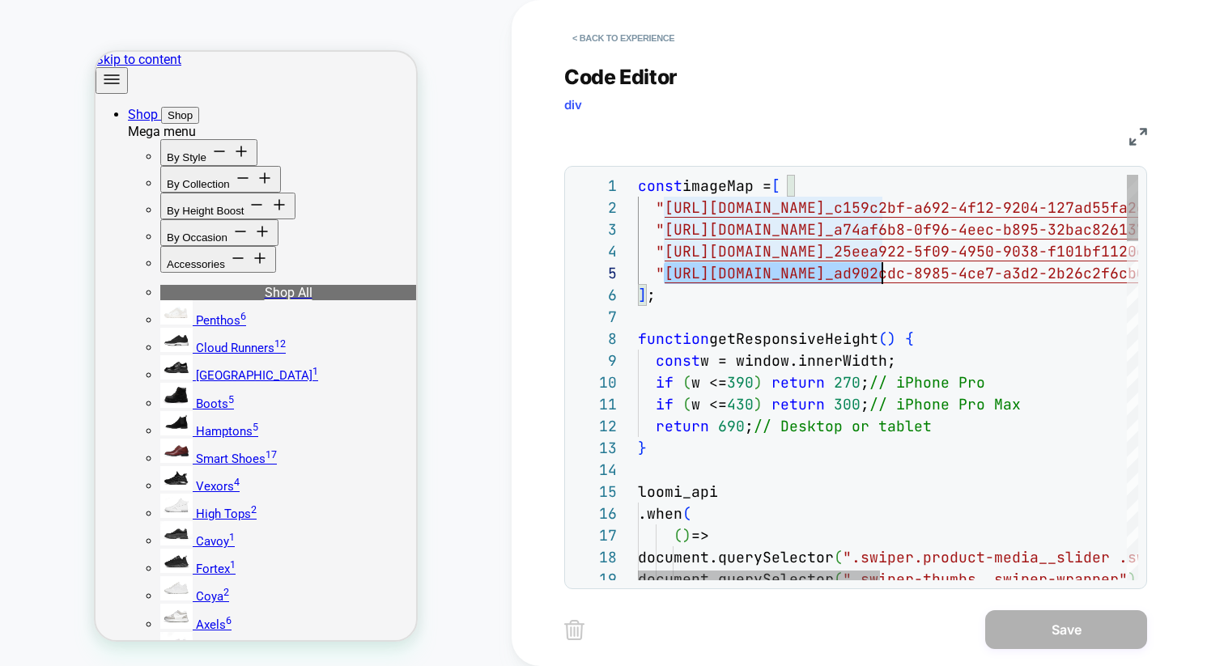
scroll to position [87, 315]
drag, startPoint x: 664, startPoint y: 277, endPoint x: 948, endPoint y: 277, distance: 284.1
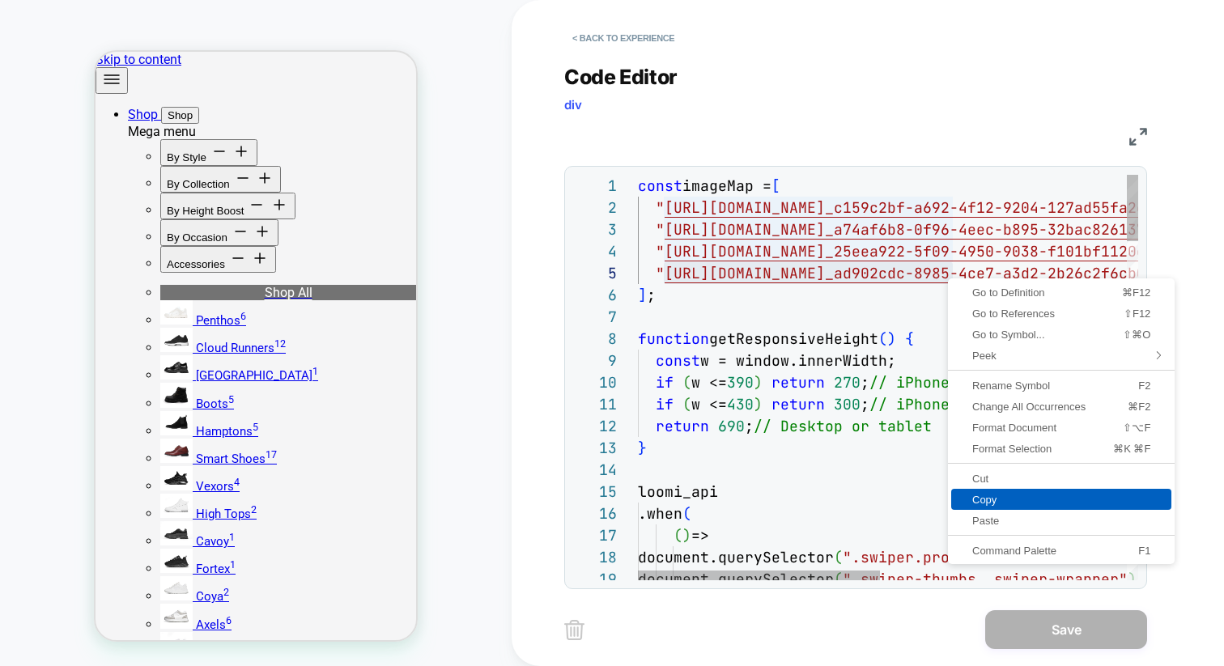
click at [996, 503] on span "Copy" at bounding box center [1061, 500] width 220 height 11
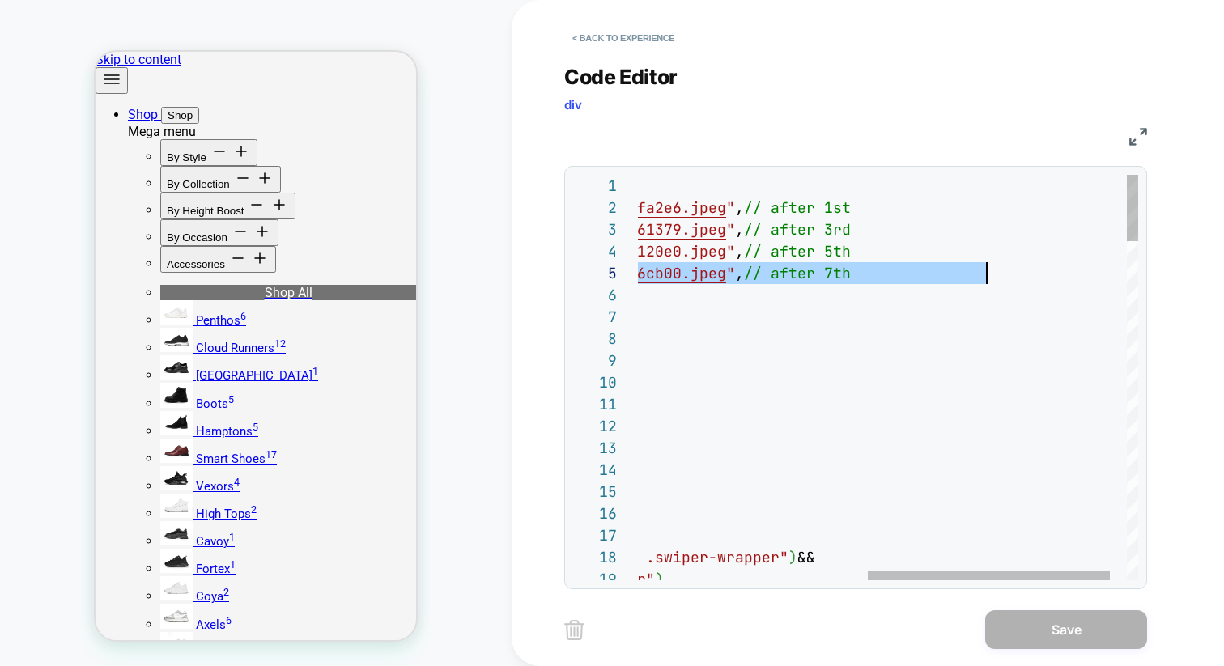
scroll to position [87, 831]
drag, startPoint x: 665, startPoint y: 273, endPoint x: 994, endPoint y: 269, distance: 329.5
click at [597, 35] on button "< Back to experience" at bounding box center [623, 38] width 118 height 26
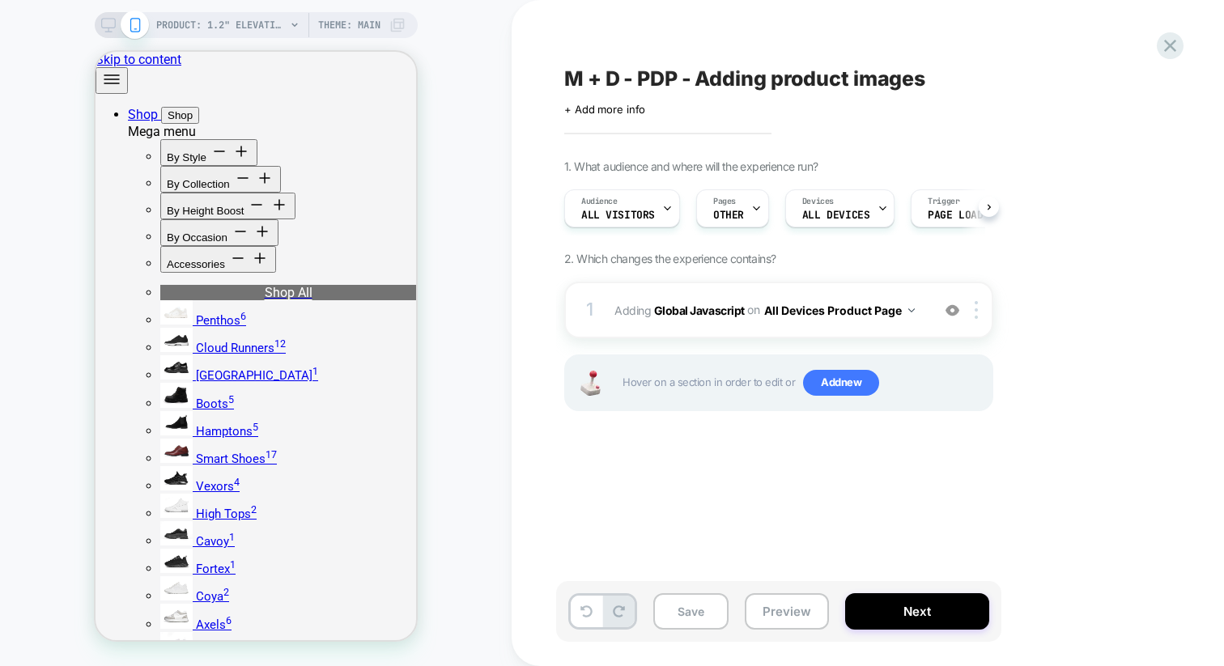
scroll to position [0, 1]
click at [1177, 51] on icon at bounding box center [1170, 46] width 22 height 22
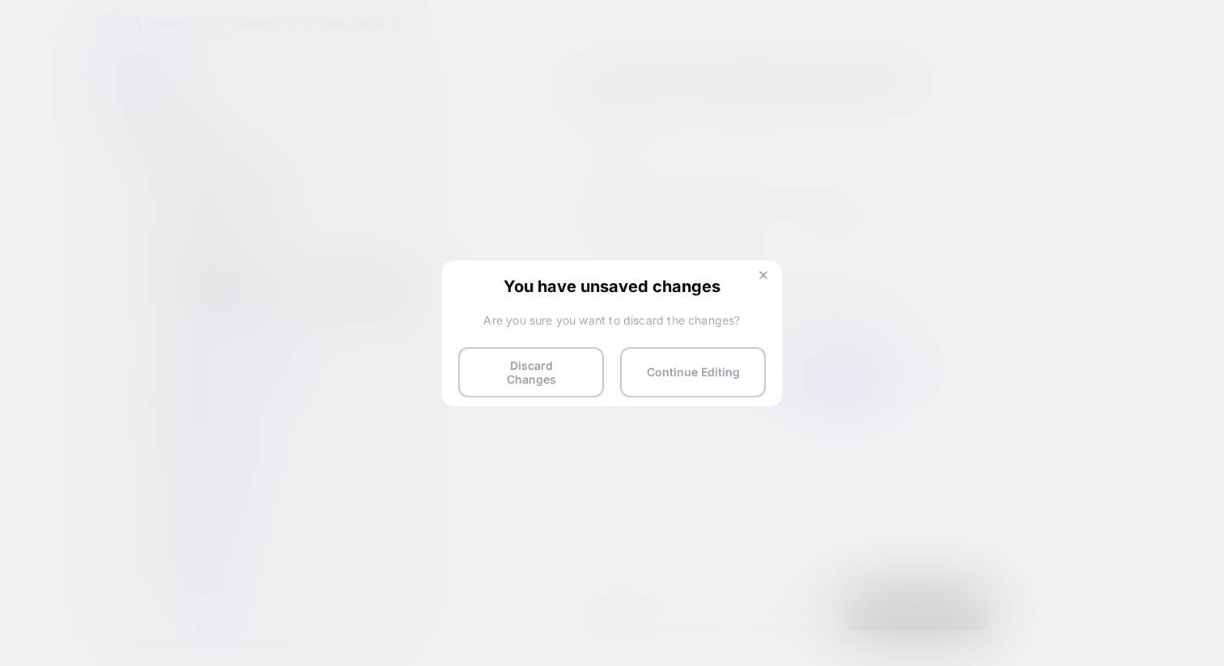
click at [763, 281] on button at bounding box center [763, 277] width 18 height 14
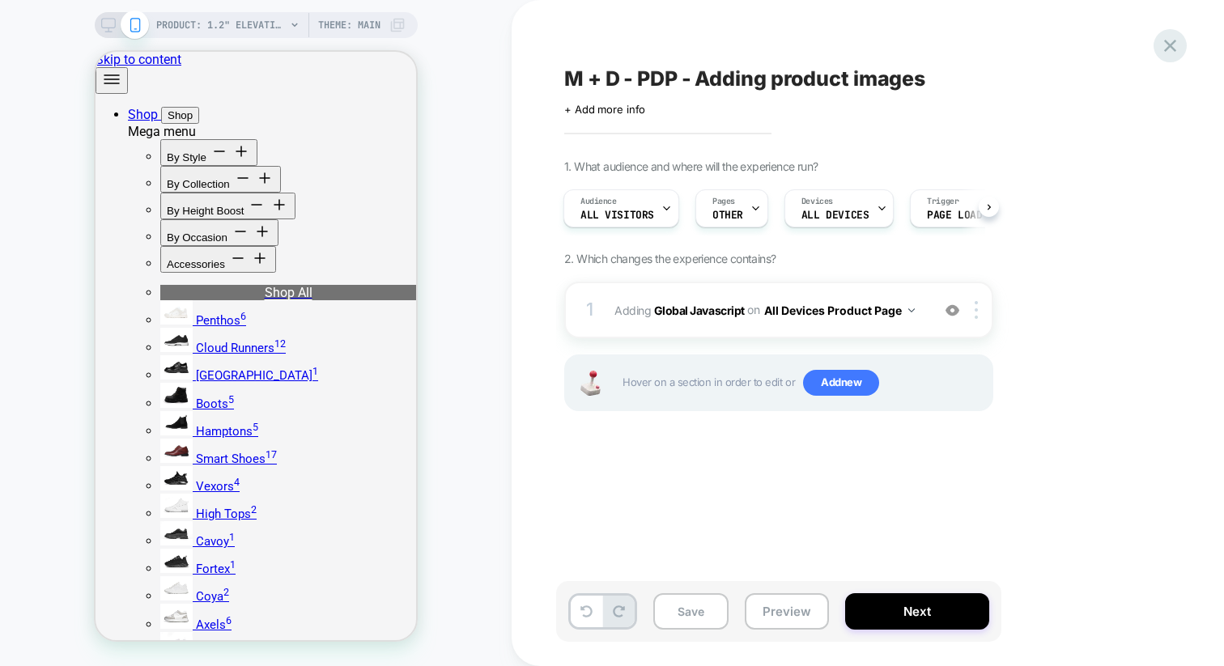
click at [1175, 45] on icon at bounding box center [1170, 46] width 22 height 22
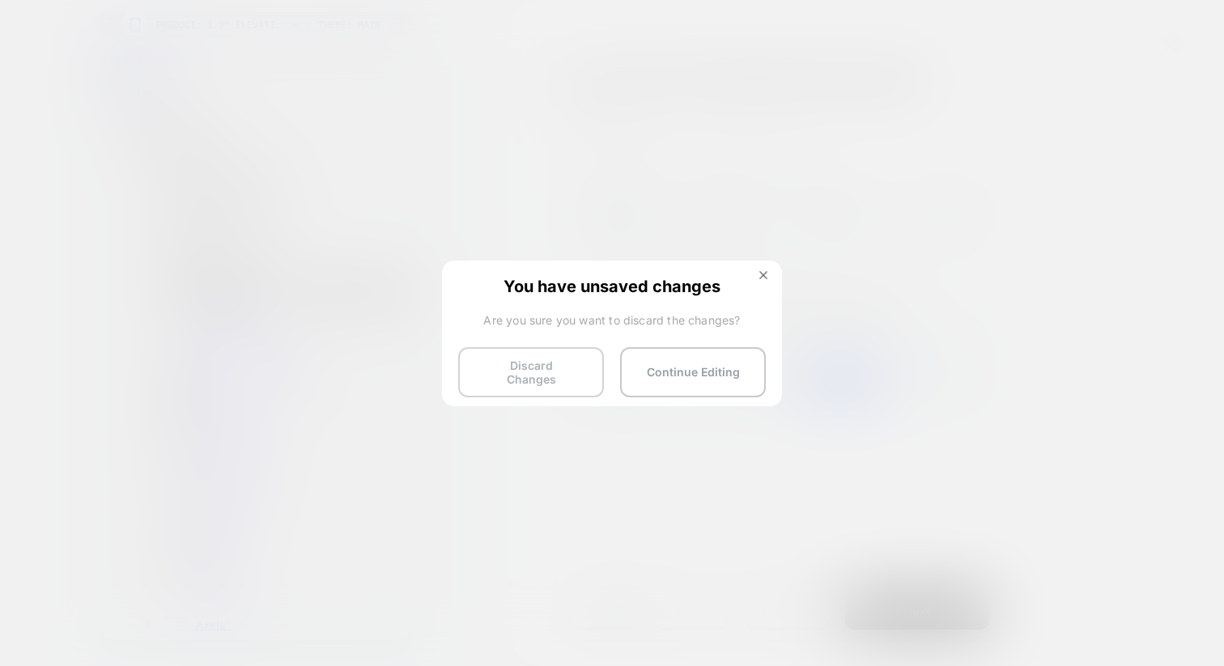
click at [507, 380] on button "Discard Changes" at bounding box center [531, 372] width 146 height 50
